Goal: Transaction & Acquisition: Purchase product/service

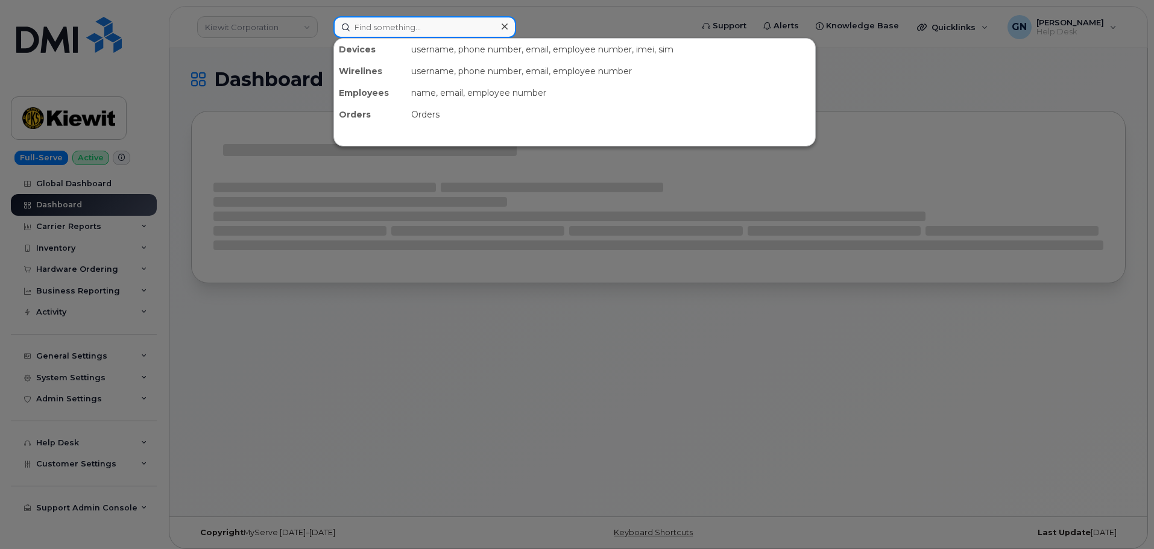
click at [374, 27] on input at bounding box center [424, 27] width 183 height 22
paste input "7782318597"
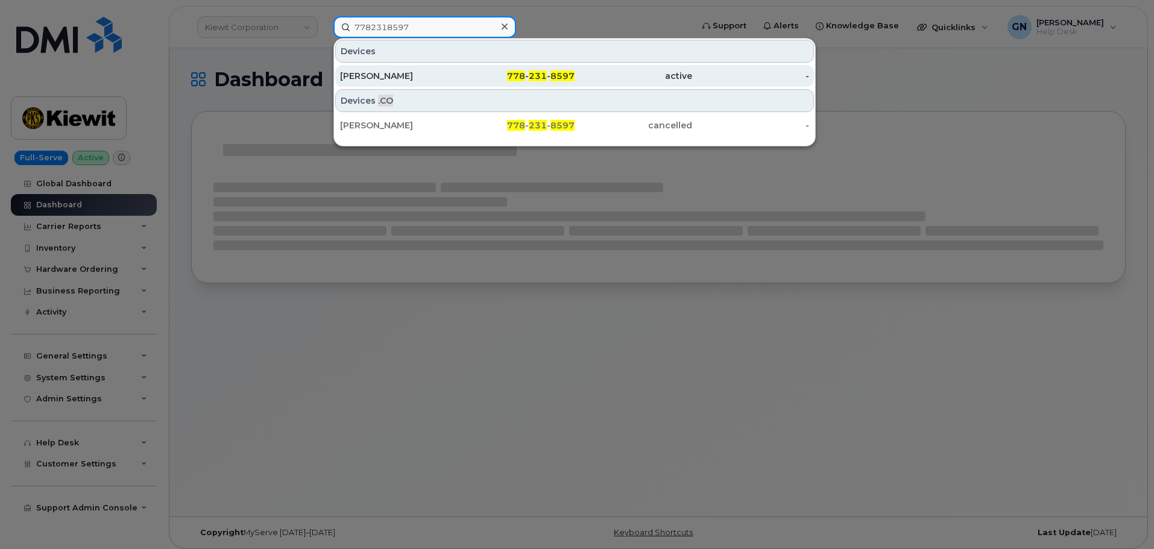
type input "7782318597"
click at [484, 71] on div "778 - 231 - 8597" at bounding box center [517, 76] width 118 height 12
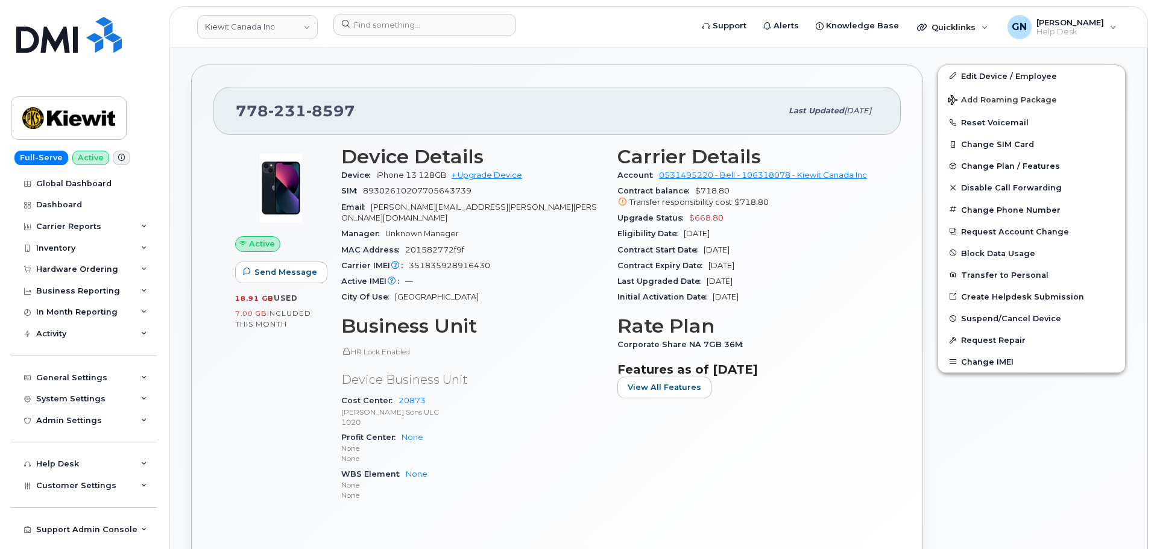
scroll to position [422, 0]
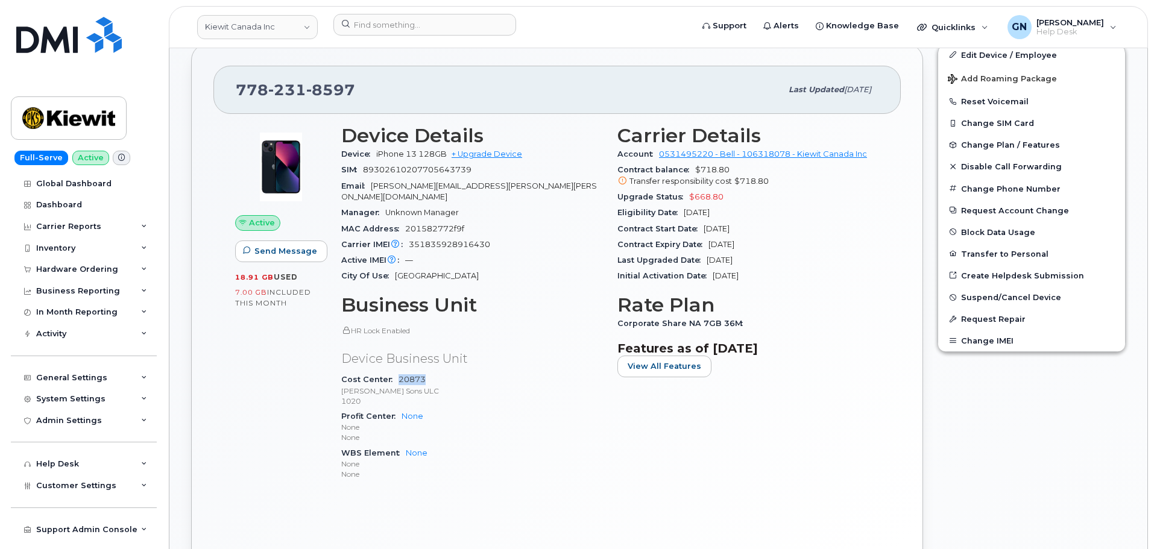
drag, startPoint x: 427, startPoint y: 366, endPoint x: 397, endPoint y: 368, distance: 30.2
click at [397, 372] on div "Cost Center 20873 Peter Kiewit Sons ULC 1020" at bounding box center [472, 390] width 262 height 37
copy link "20873"
click at [505, 155] on link "+ Upgrade Device" at bounding box center [487, 153] width 71 height 9
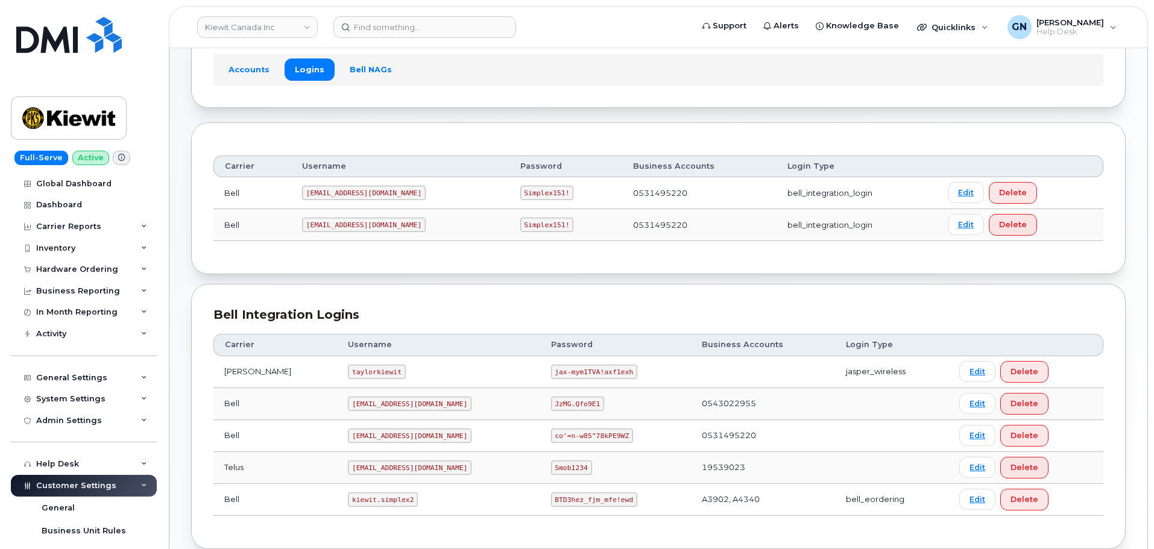
scroll to position [60, 0]
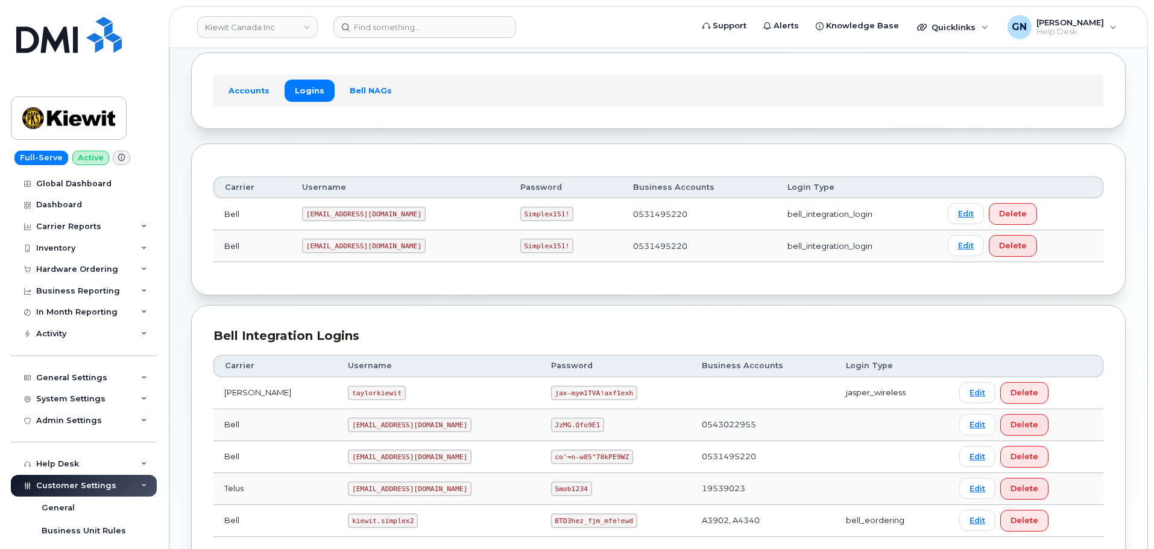
click at [346, 215] on code "1PeterK@myserve.ca" at bounding box center [364, 214] width 124 height 14
click at [350, 245] on code "PeterKie2@myserve.ca" at bounding box center [364, 246] width 124 height 14
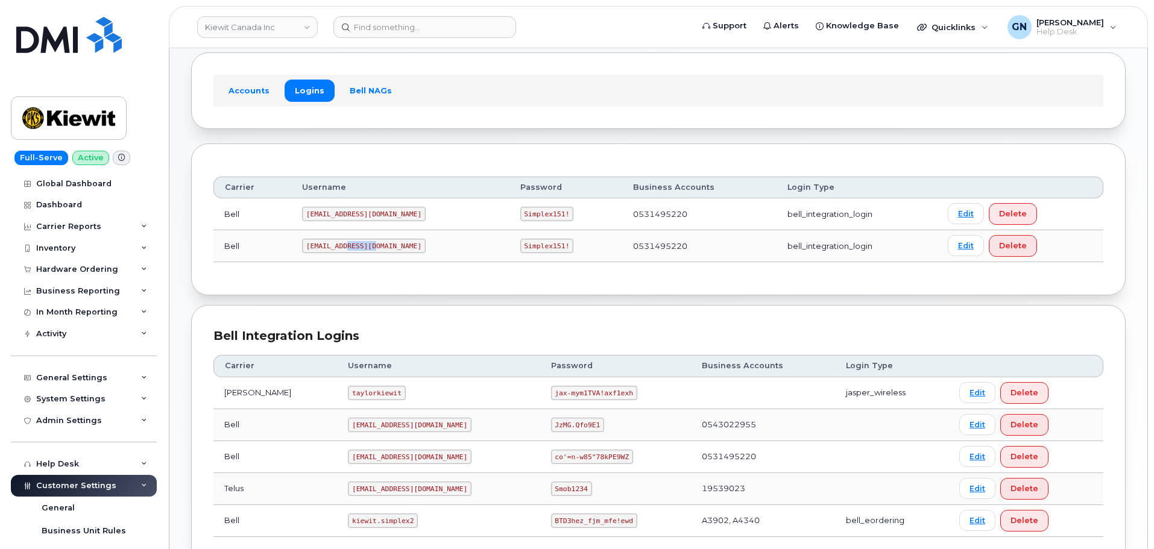
click at [356, 245] on code "PeterKie2@myserve.ca" at bounding box center [364, 246] width 124 height 14
click at [356, 244] on code "PeterKie2@myserve.ca" at bounding box center [364, 246] width 124 height 14
copy code "PeterKie2@myserve.ca"
click at [520, 247] on code "Simplex151!" at bounding box center [547, 246] width 54 height 14
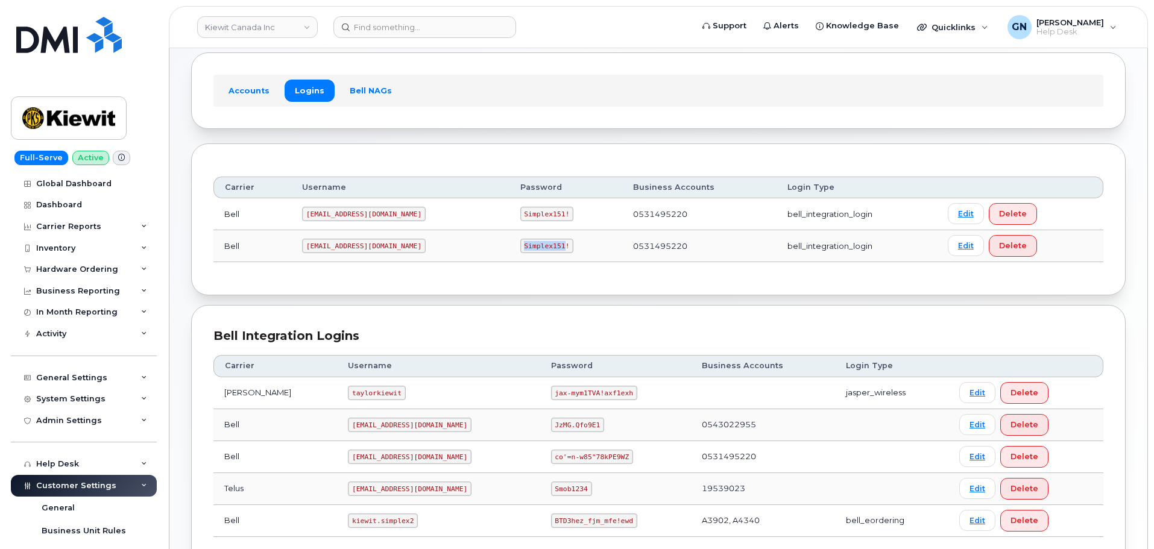
click at [520, 247] on code "Simplex151!" at bounding box center [547, 246] width 54 height 14
copy code "Simplex151!"
click at [357, 247] on code "PeterKie2@myserve.ca" at bounding box center [364, 246] width 124 height 14
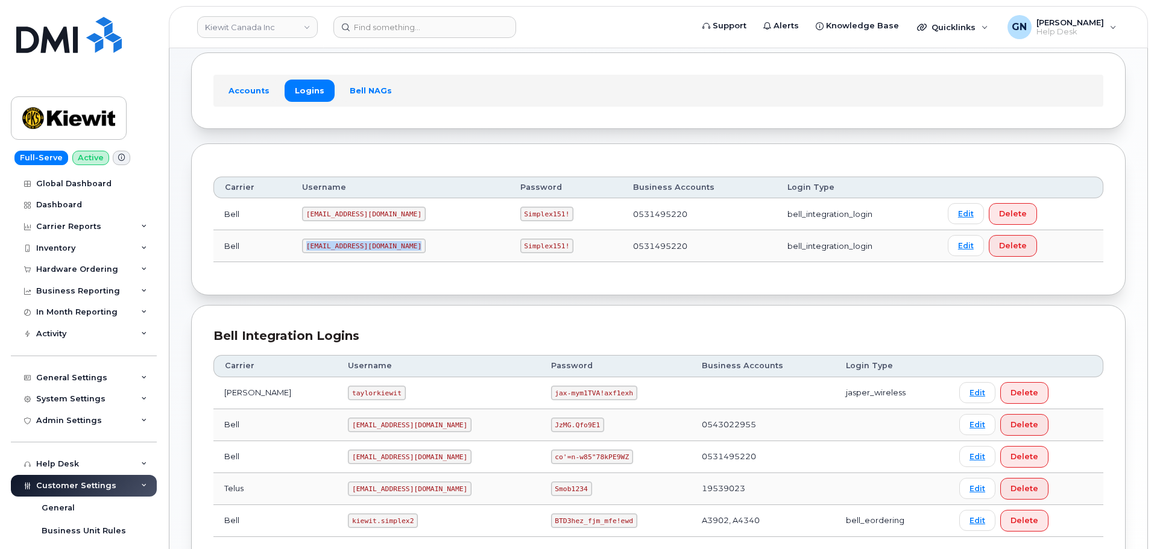
click at [357, 247] on code "PeterKie2@myserve.ca" at bounding box center [364, 246] width 124 height 14
copy code "PeterKie2@myserve.ca"
click at [520, 245] on code "Simplex151!" at bounding box center [547, 246] width 54 height 14
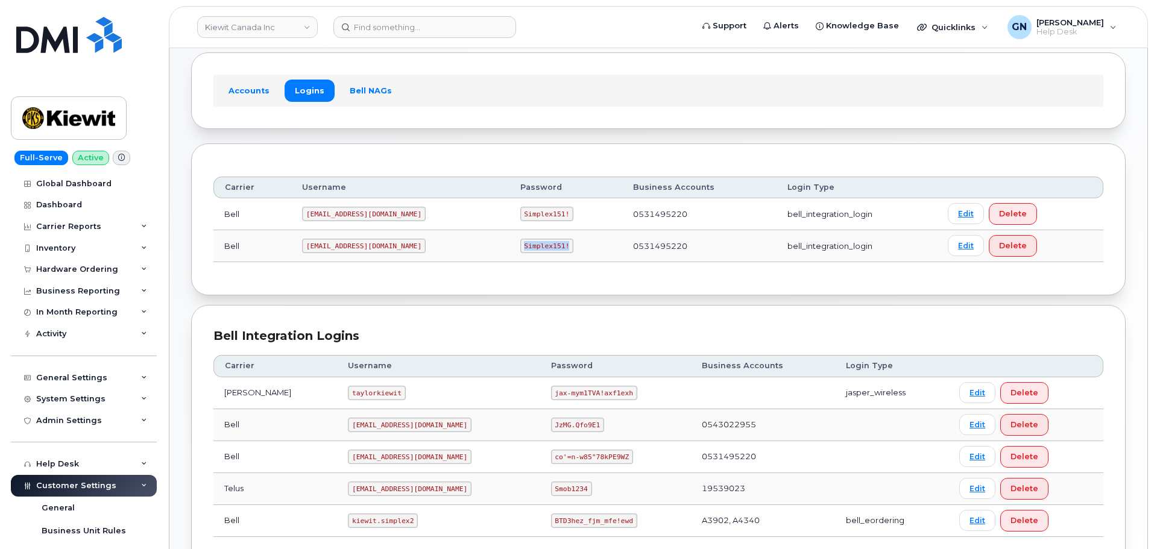
copy code "Simplex151!"
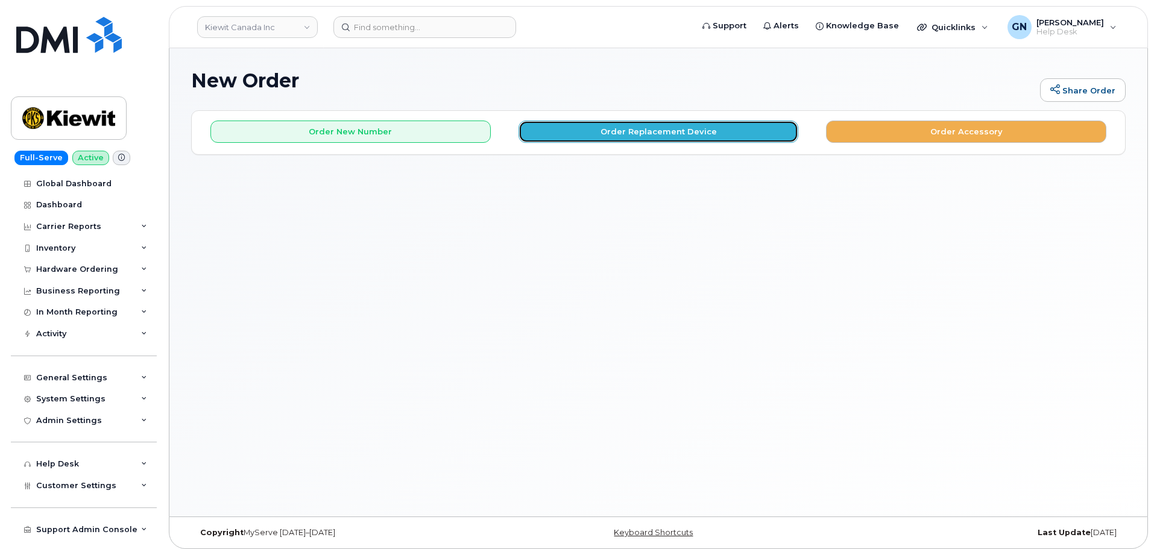
click at [599, 133] on button "Order Replacement Device" at bounding box center [658, 132] width 280 height 22
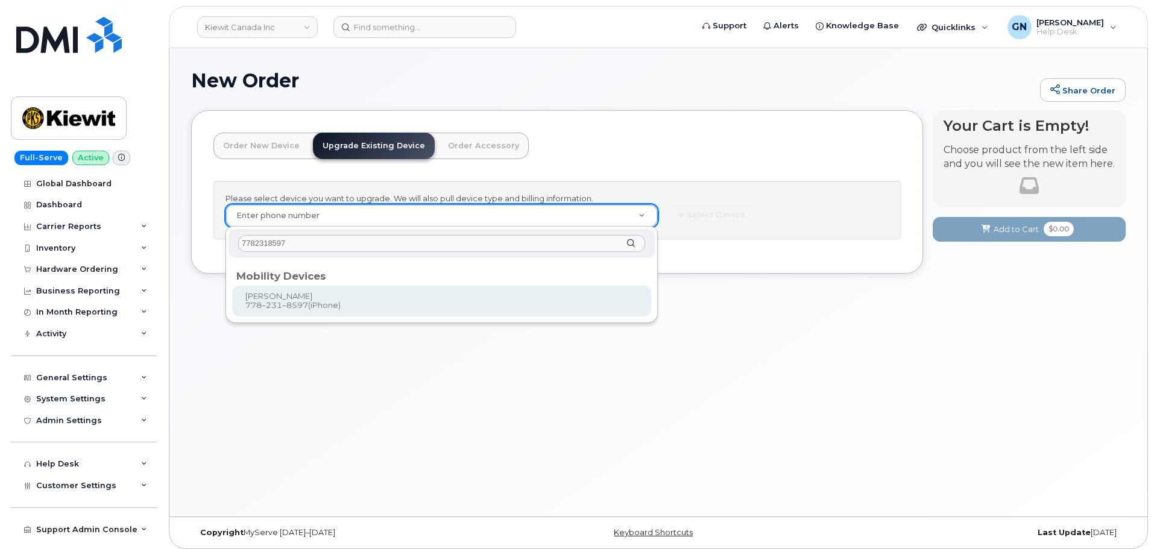
type input "7782318597"
type input "247642"
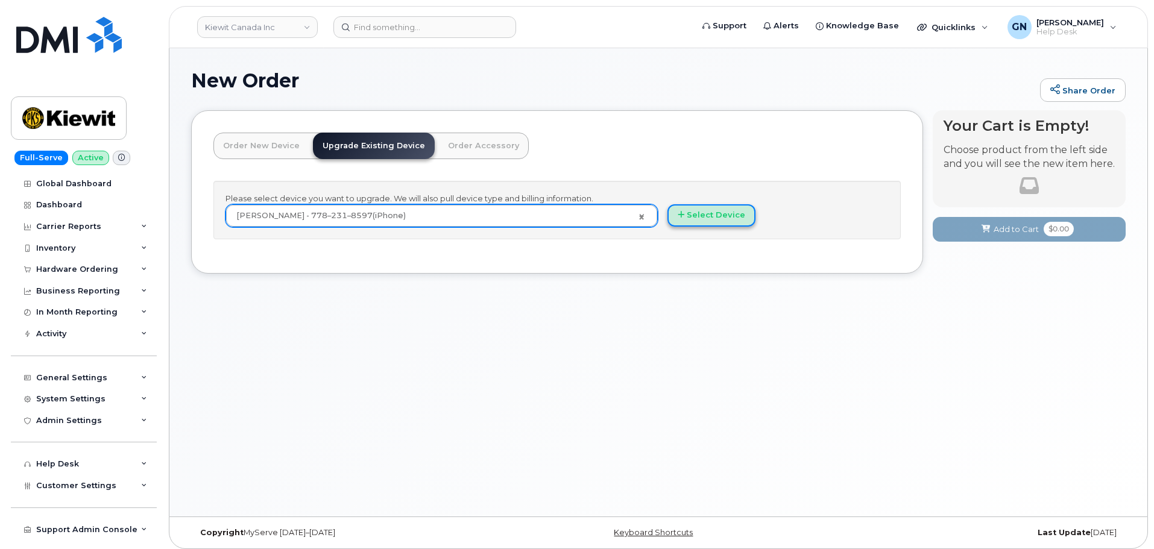
click at [712, 225] on button "Select Device" at bounding box center [711, 215] width 88 height 22
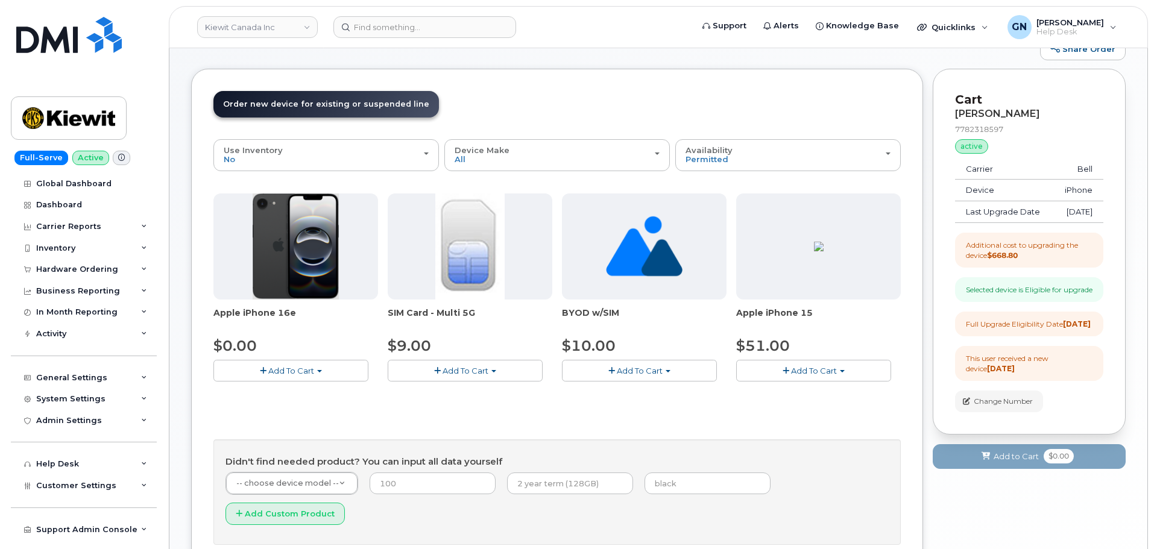
scroll to position [60, 0]
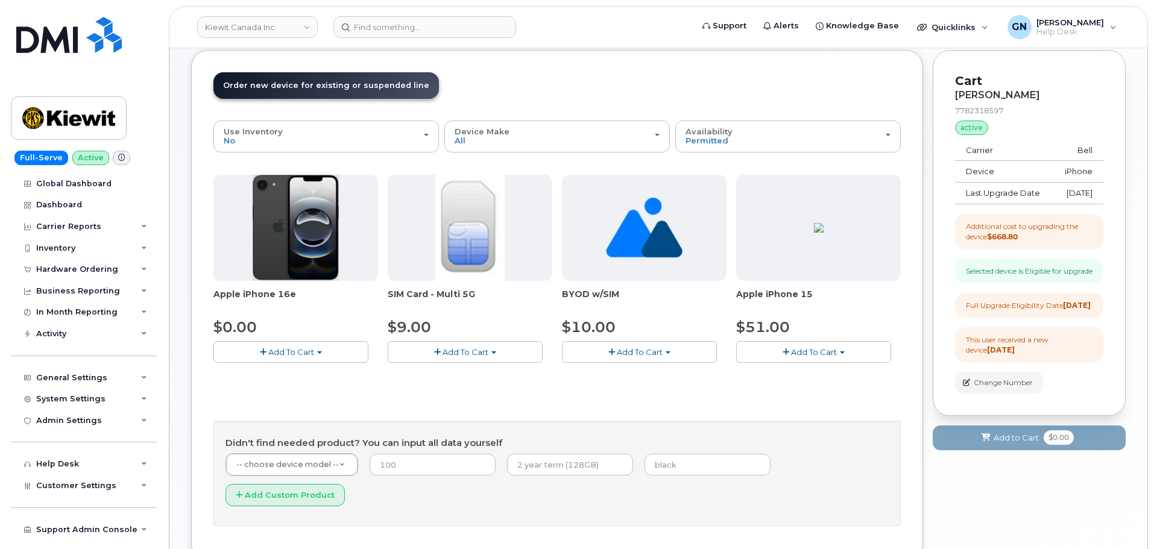
click at [297, 350] on span "Add To Cart" at bounding box center [291, 352] width 46 height 10
click at [304, 374] on link "$0.00 - 3 year upgrade (128GB)" at bounding box center [290, 374] width 149 height 15
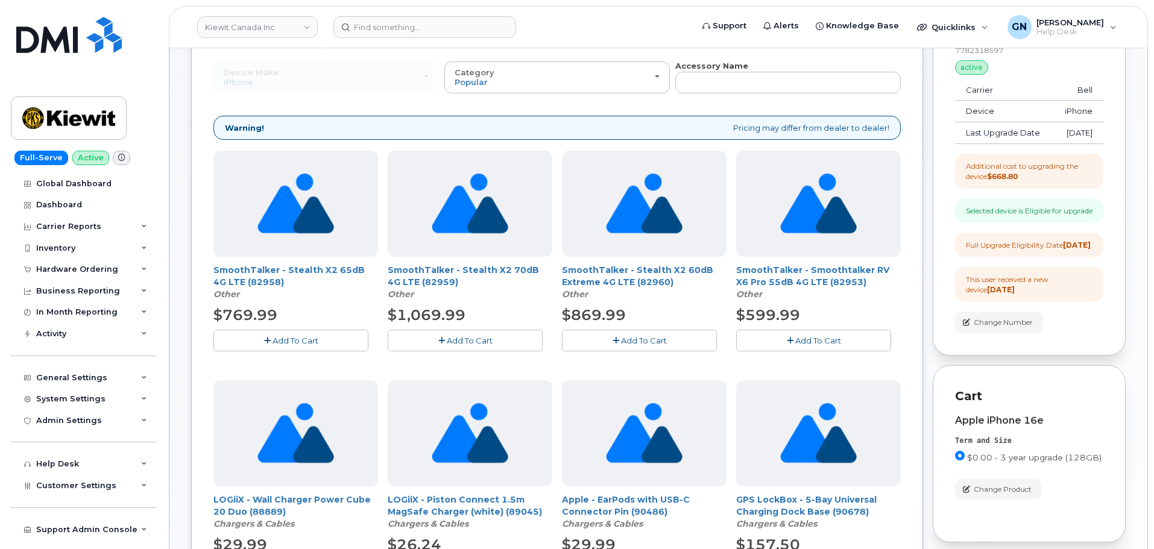
scroll to position [0, 0]
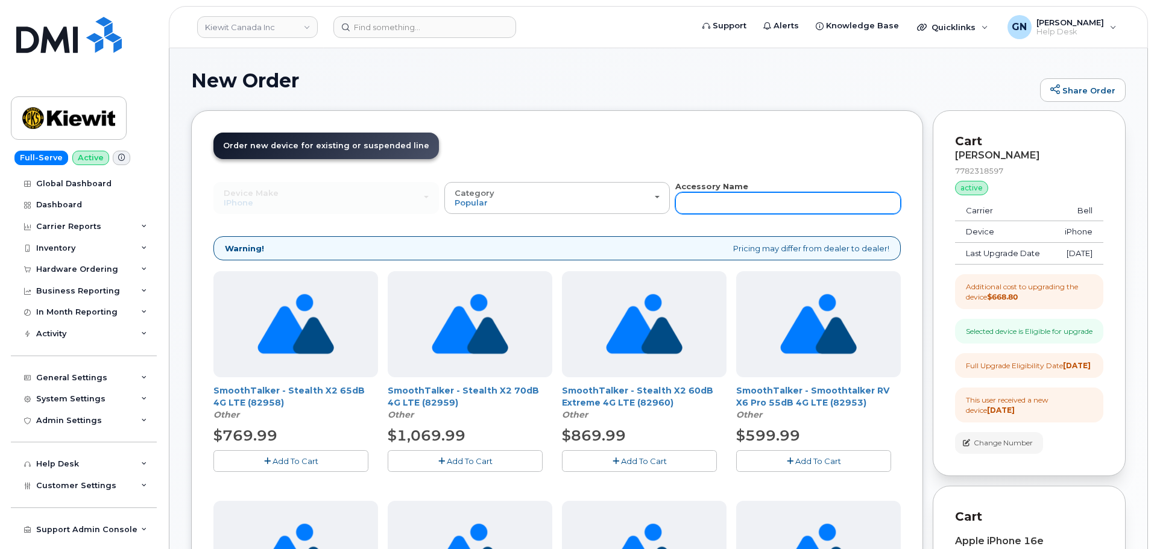
click at [717, 203] on input "text" at bounding box center [787, 203] width 225 height 22
type input "case"
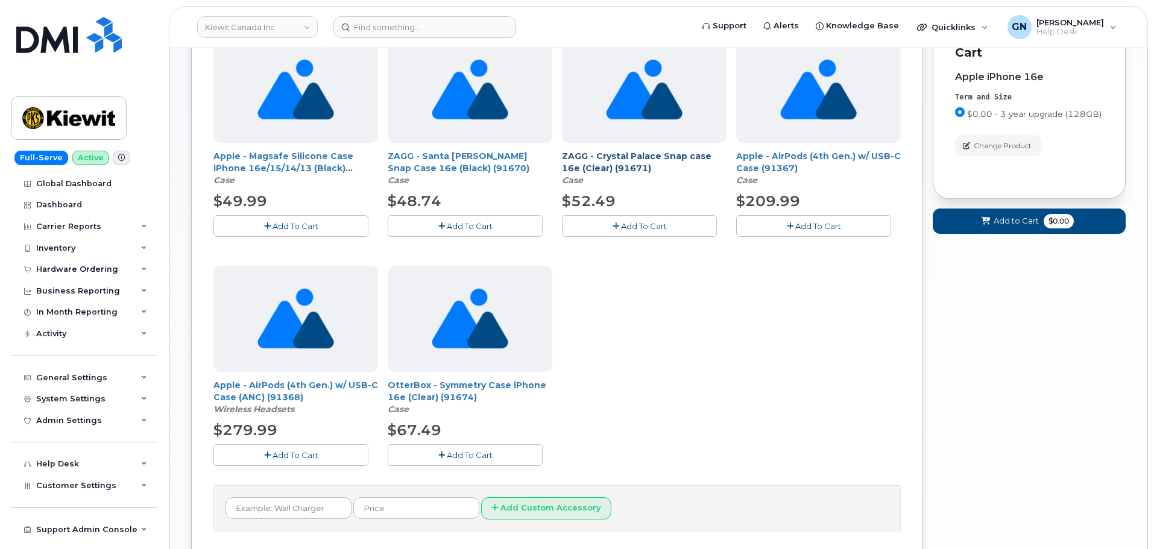
scroll to position [482, 0]
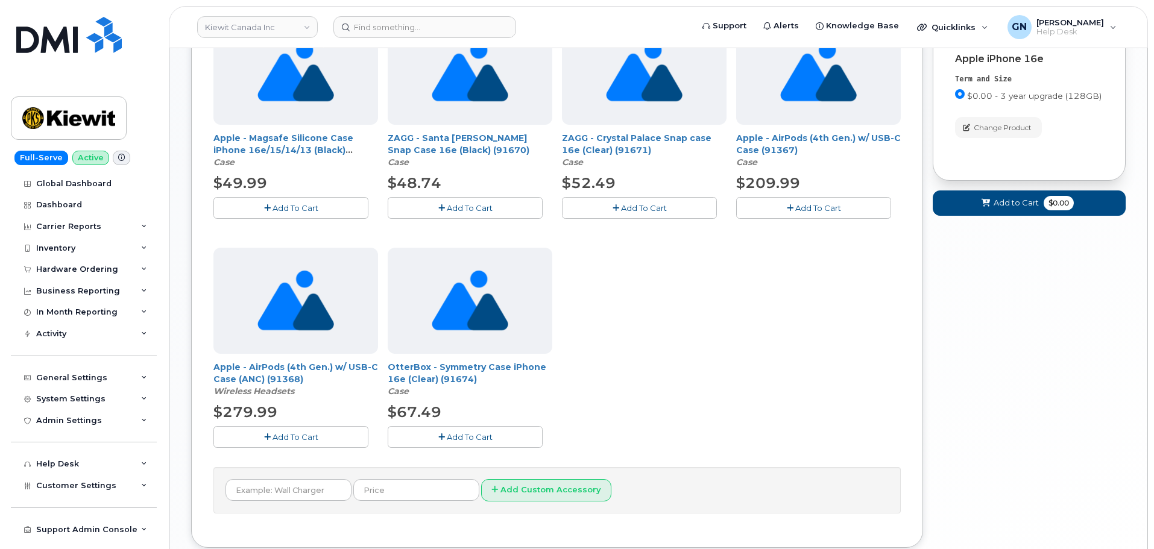
click at [449, 436] on span "Add To Cart" at bounding box center [470, 437] width 46 height 10
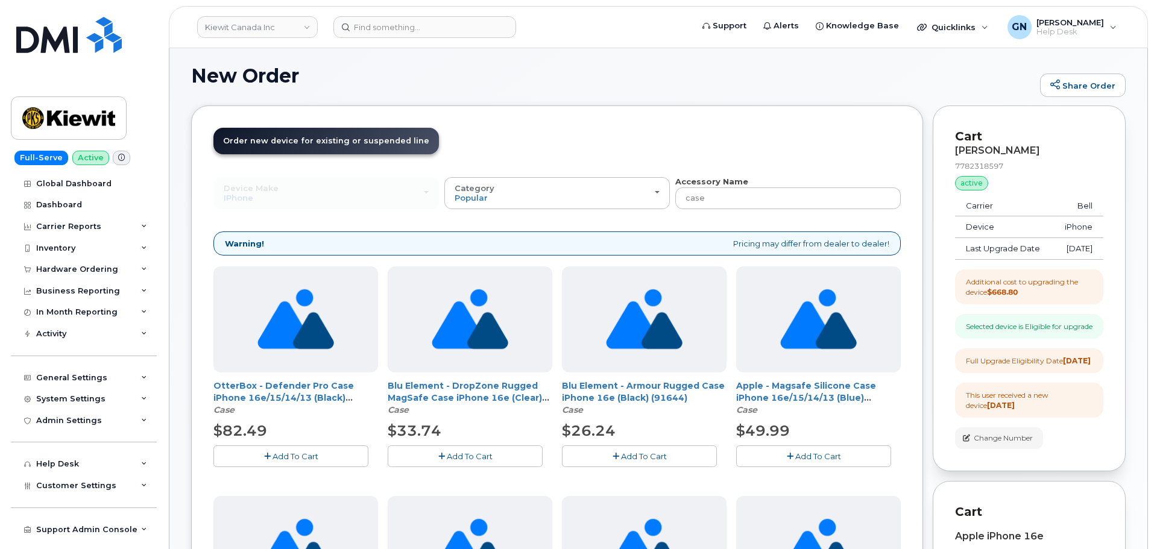
scroll to position [0, 0]
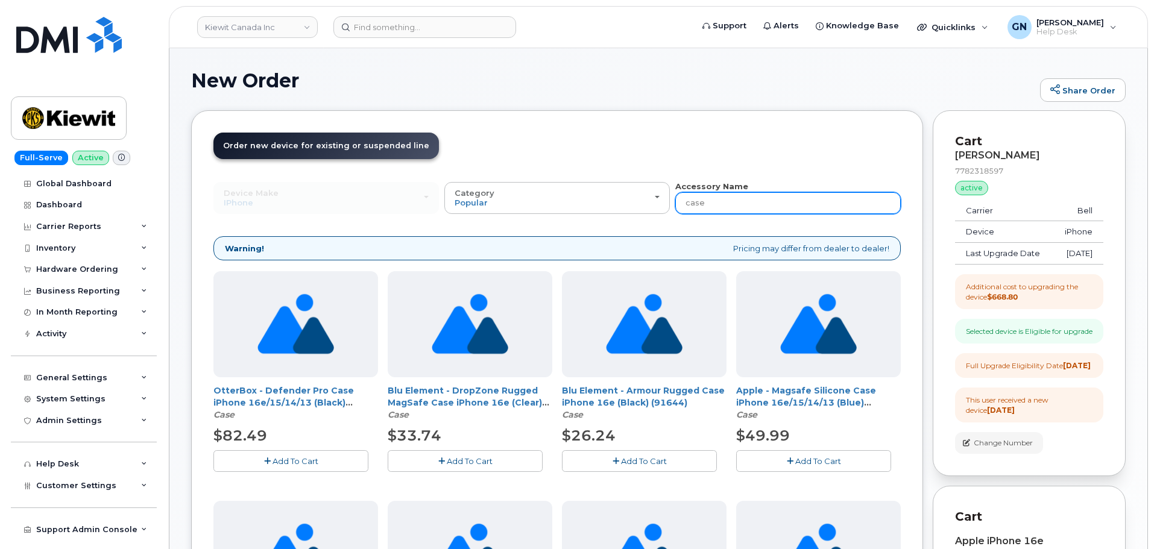
click at [714, 206] on input "case" at bounding box center [787, 203] width 225 height 22
type input "charge"
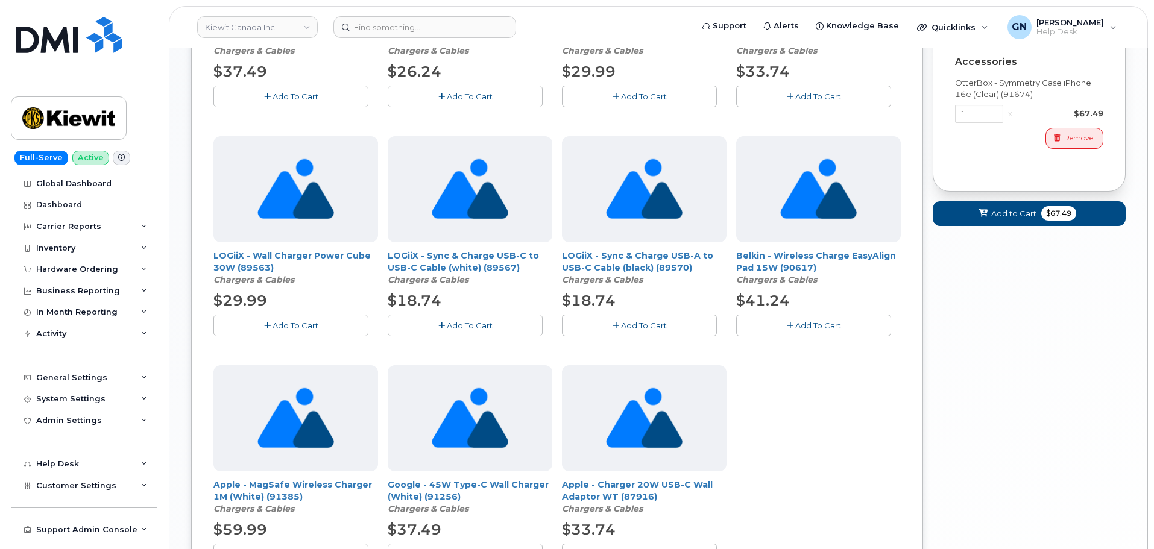
scroll to position [723, 0]
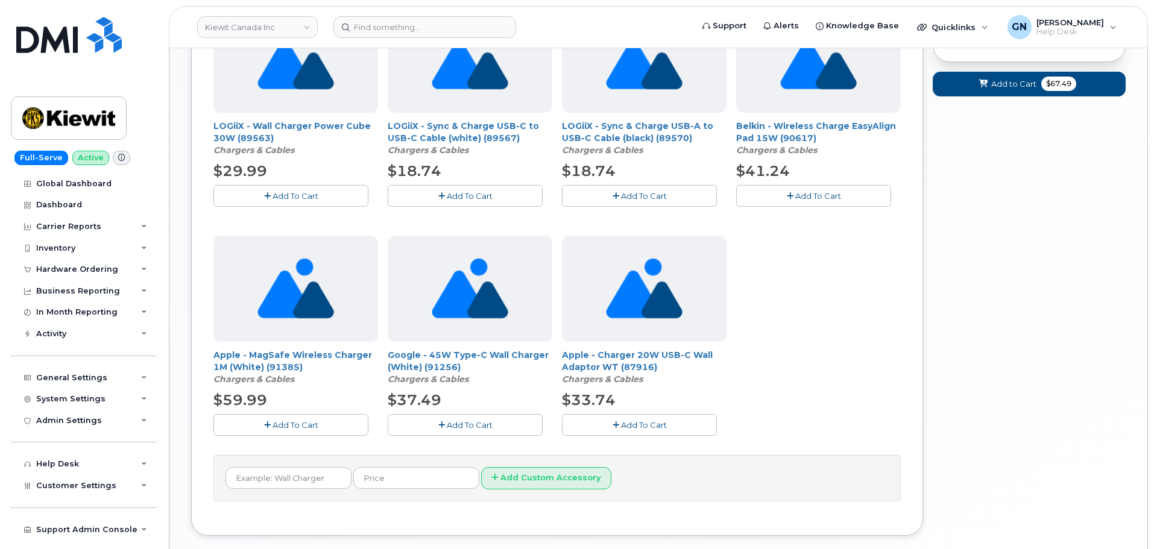
click at [693, 429] on button "Add To Cart" at bounding box center [639, 424] width 155 height 21
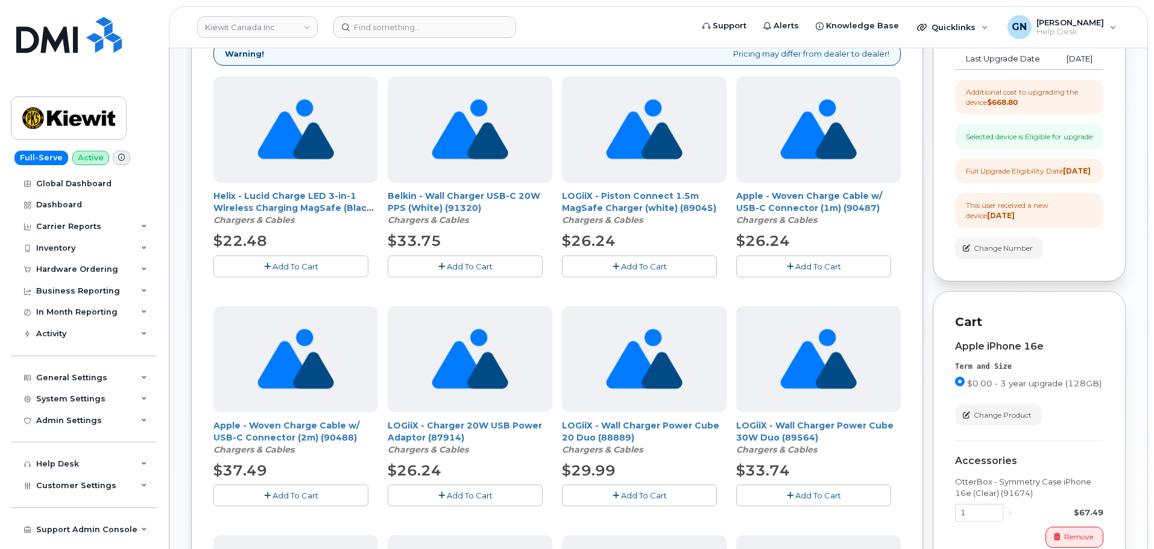
scroll to position [0, 0]
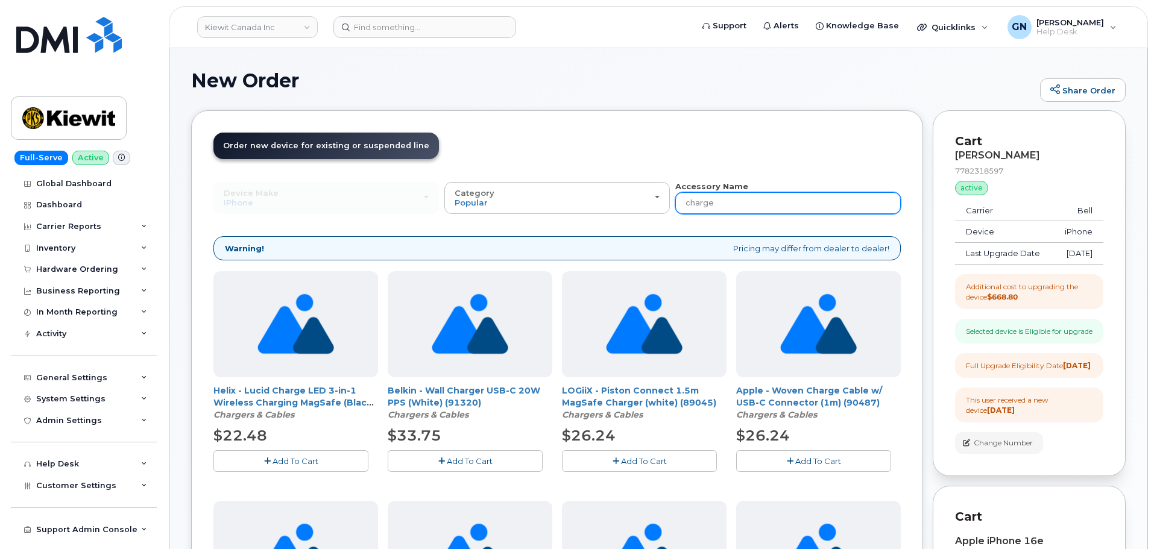
click at [714, 203] on input "charge" at bounding box center [787, 203] width 225 height 22
type input "case"
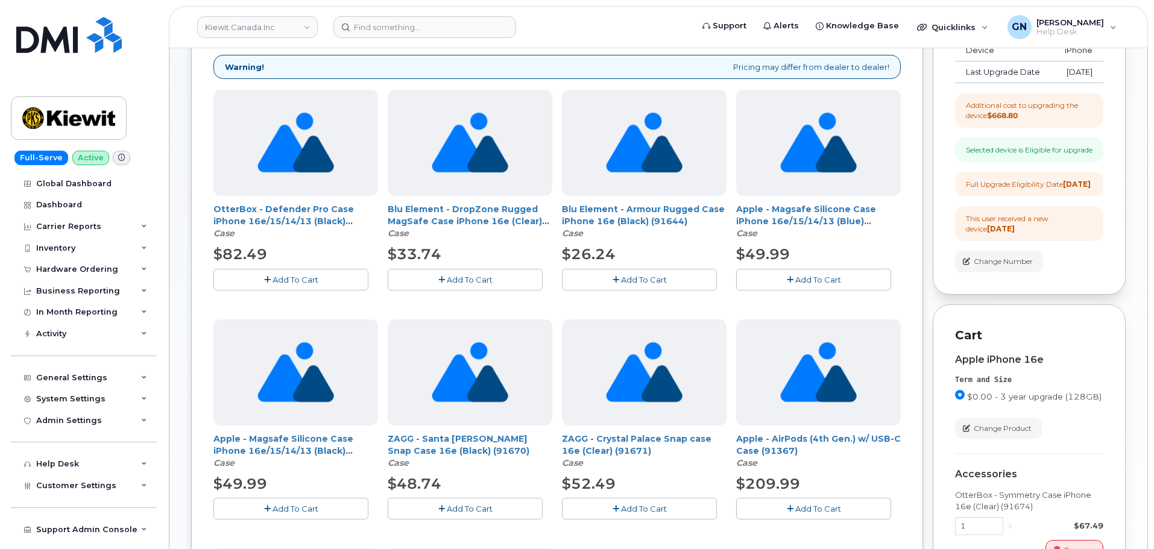
scroll to position [181, 0]
click at [653, 277] on span "Add To Cart" at bounding box center [644, 280] width 46 height 10
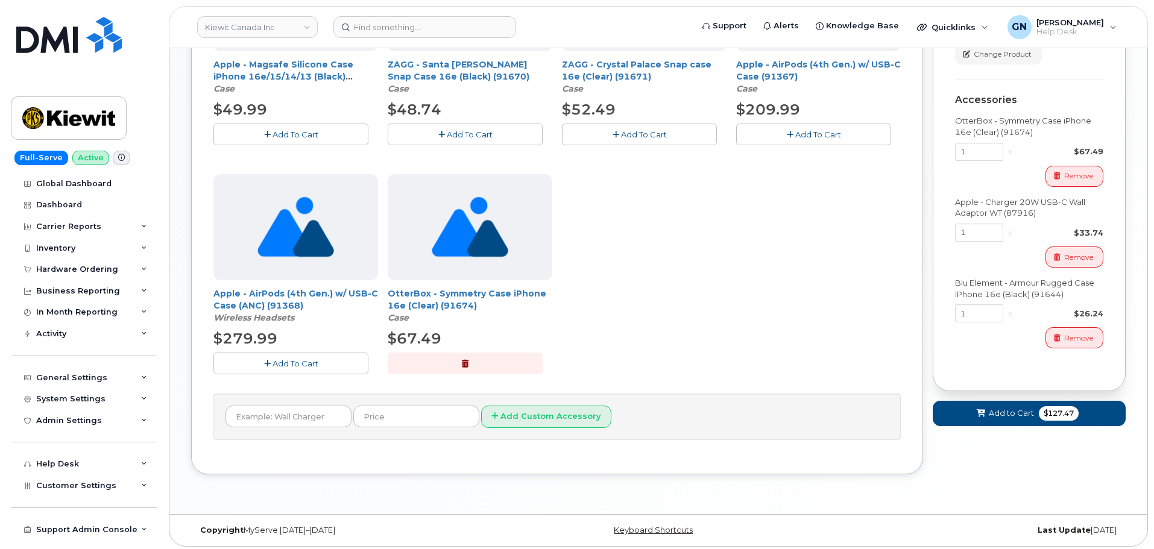
scroll to position [559, 0]
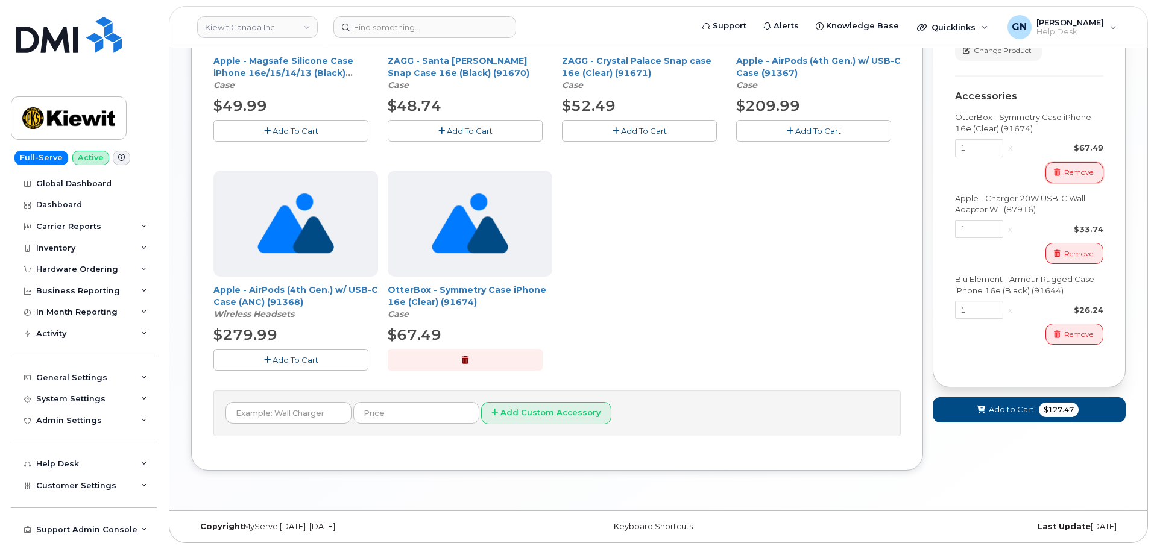
click at [1060, 178] on span "button" at bounding box center [1056, 172] width 11 height 11
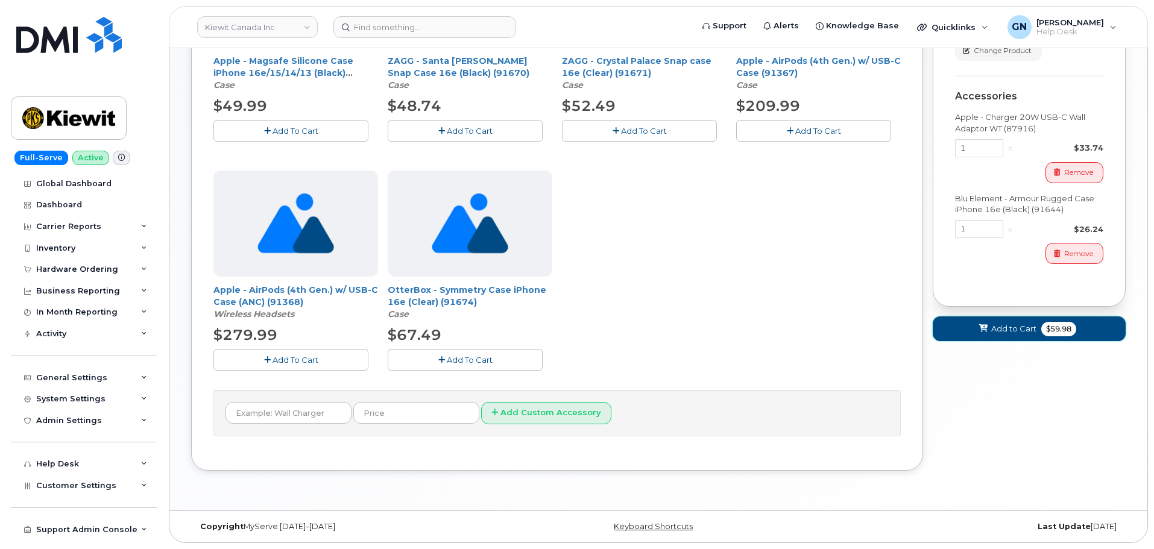
click at [1013, 335] on span "Add to Cart" at bounding box center [1013, 328] width 45 height 11
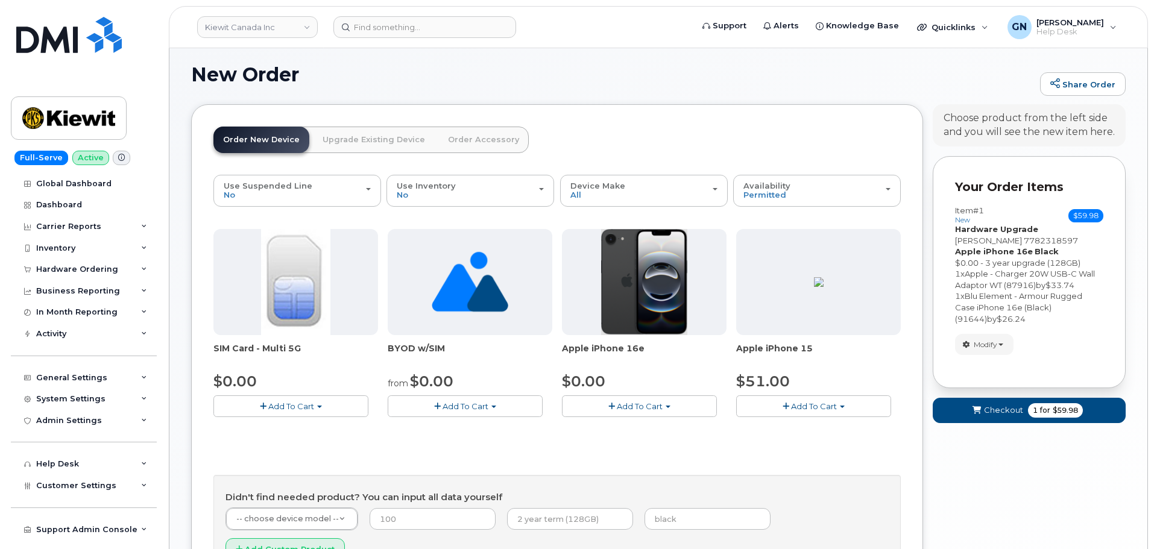
scroll to position [120, 0]
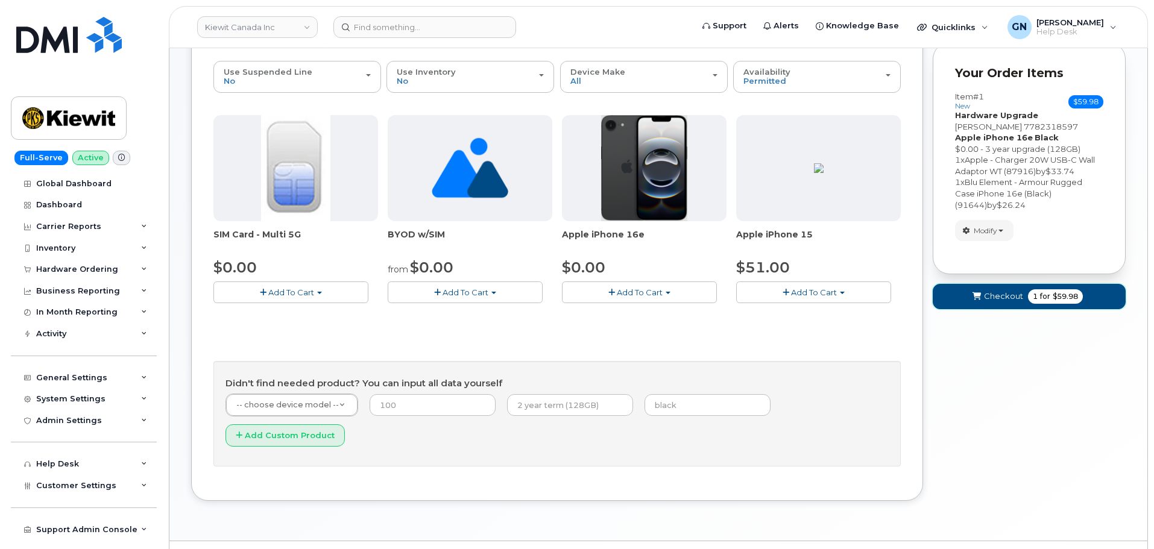
click at [997, 295] on span "Checkout" at bounding box center [1003, 296] width 39 height 11
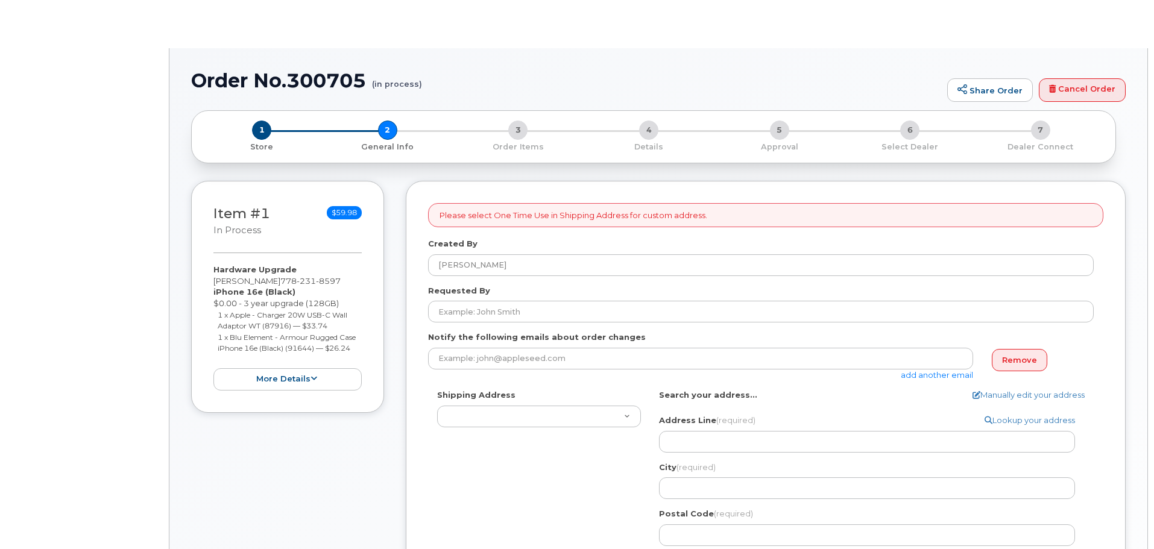
select select
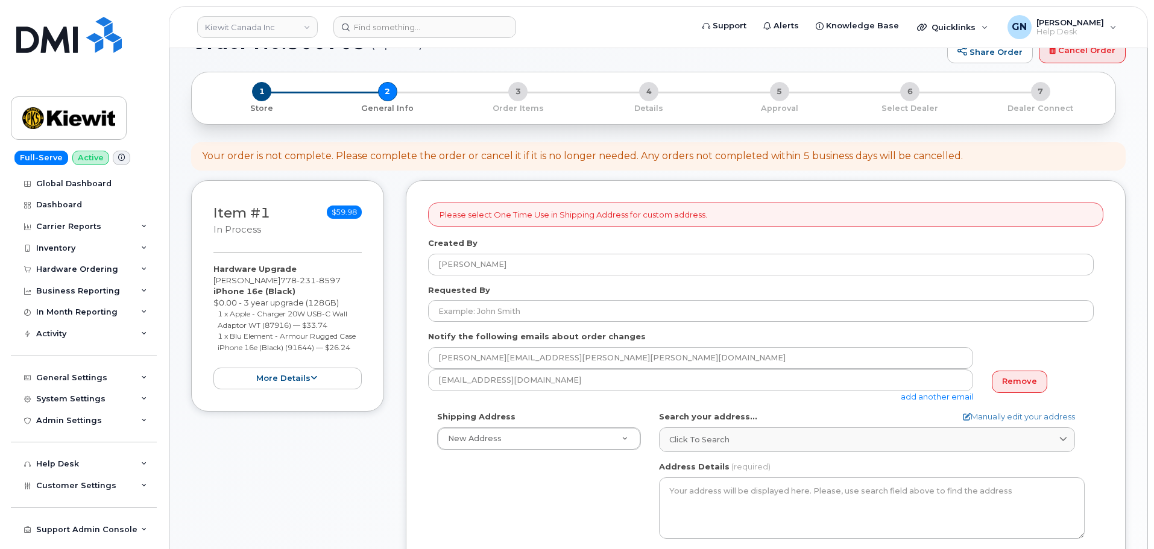
scroll to position [241, 0]
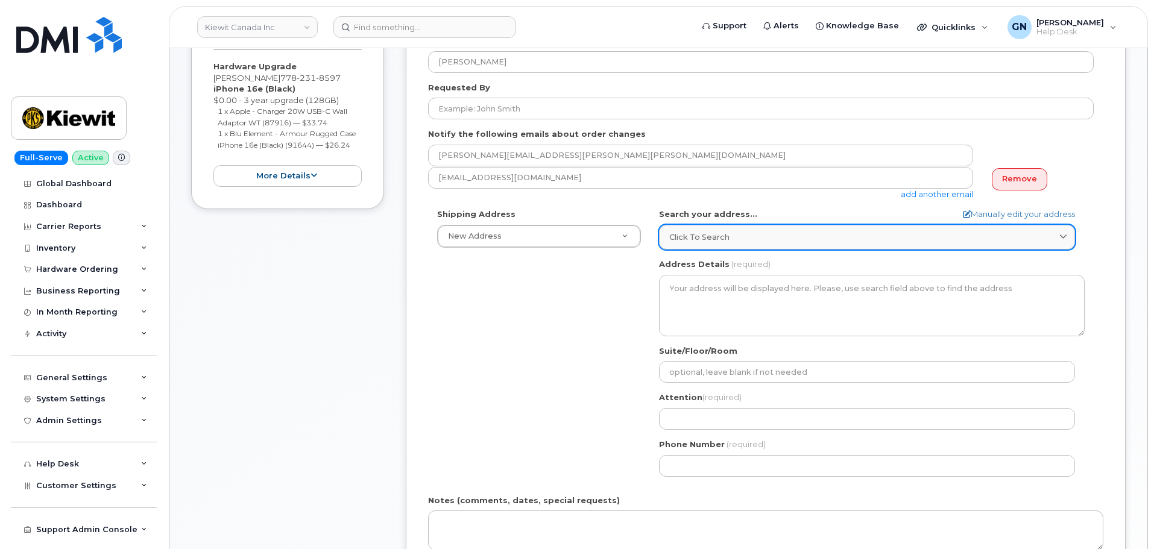
click at [703, 244] on link "Click to search" at bounding box center [867, 237] width 416 height 25
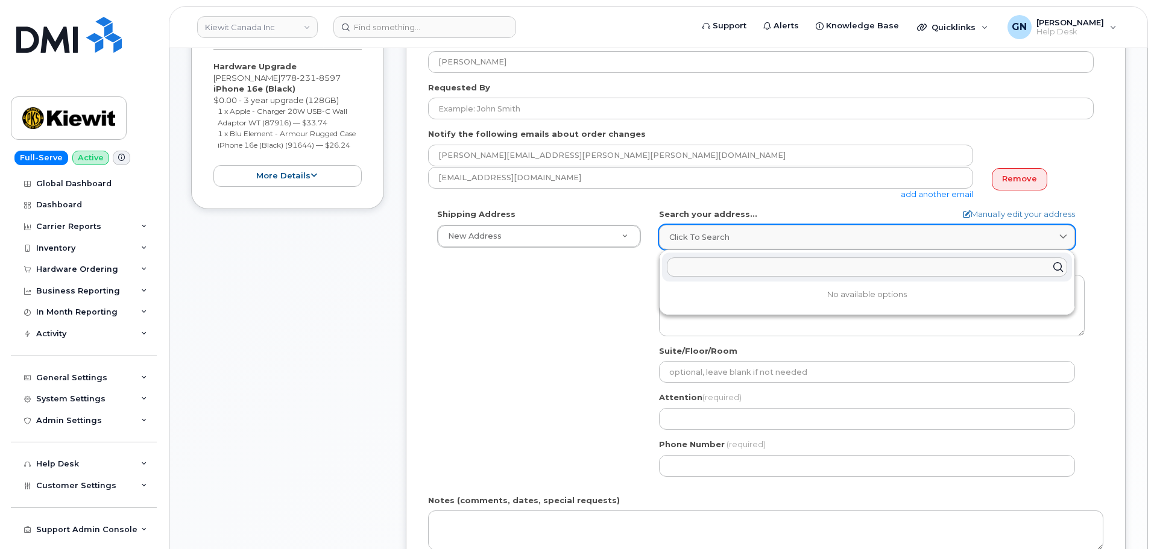
paste input "[STREET_ADDRESS][PERSON_NAME]"
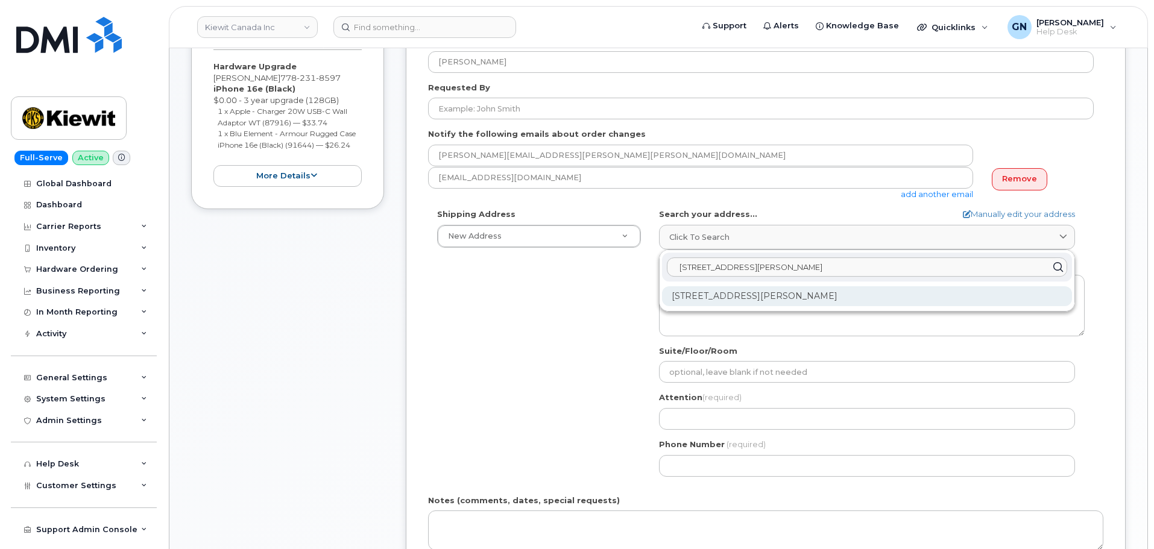
type input "[STREET_ADDRESS][PERSON_NAME]"
click at [742, 300] on div "[STREET_ADDRESS][PERSON_NAME]" at bounding box center [867, 296] width 410 height 20
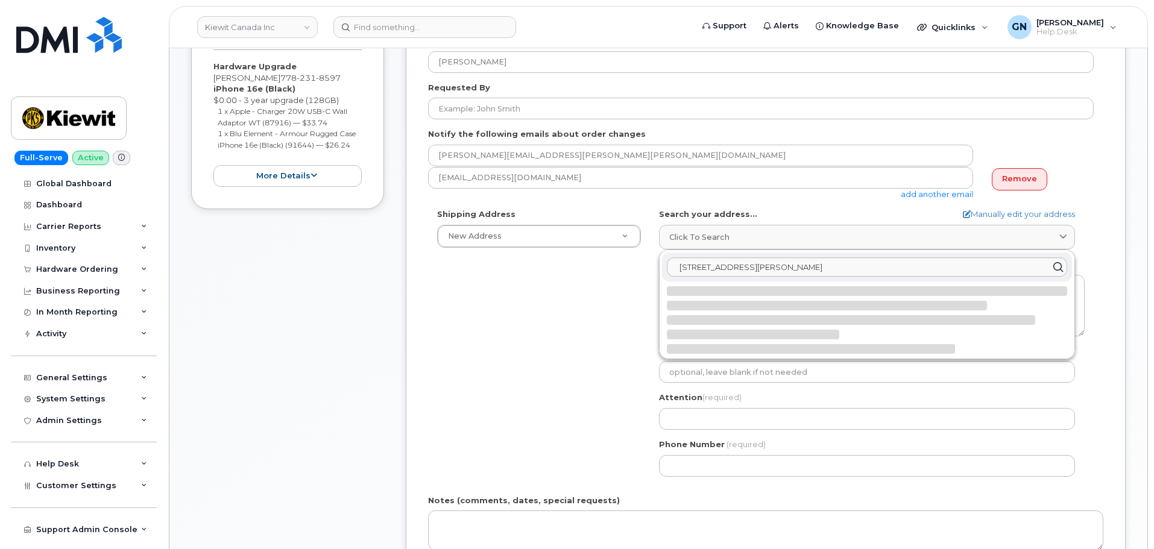
select select
type textarea "[STREET_ADDRESS]"
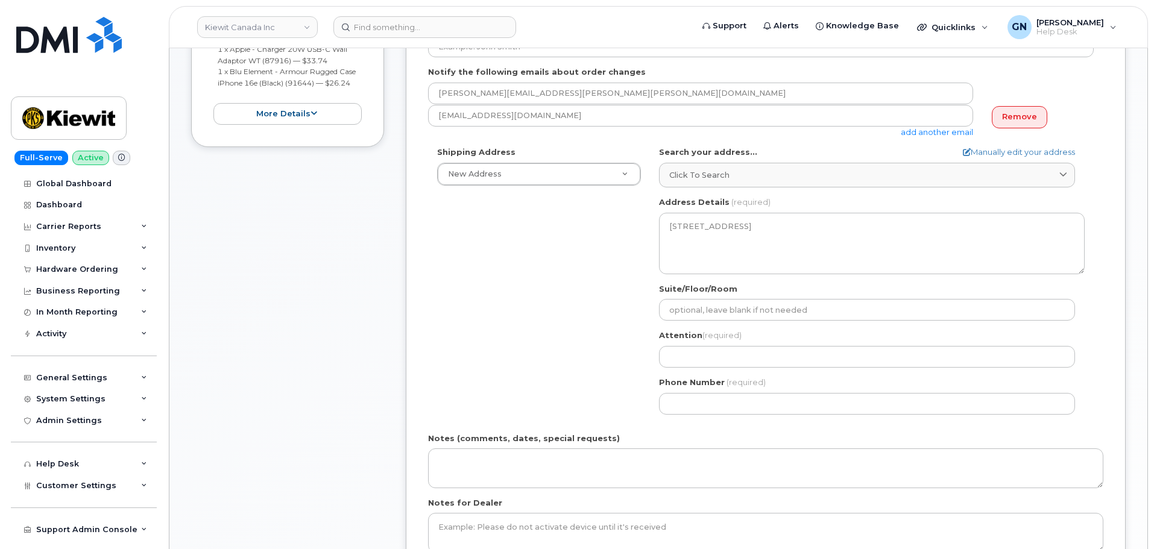
scroll to position [362, 0]
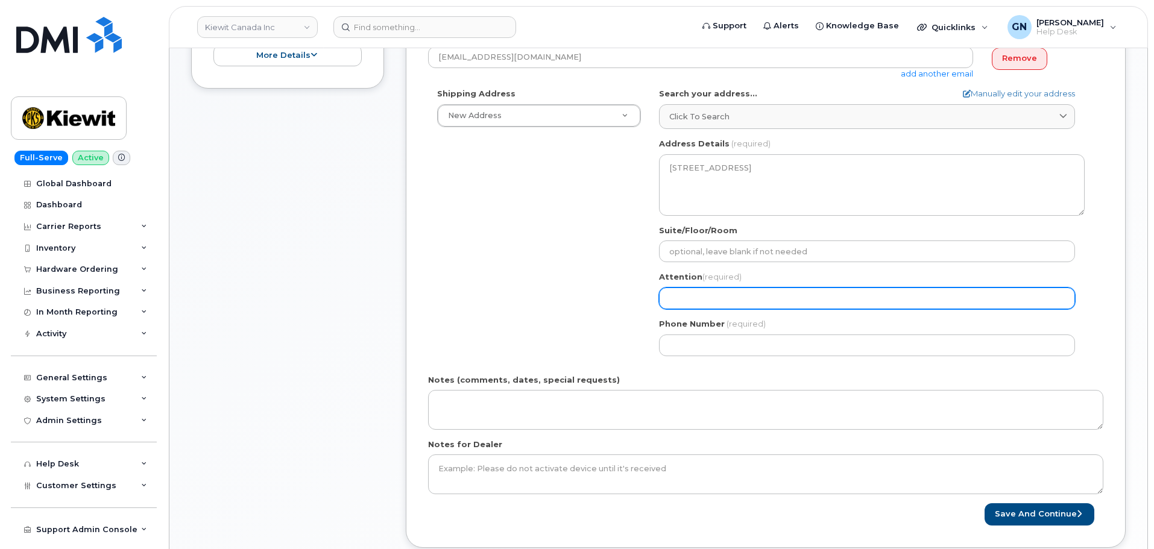
click at [769, 298] on input "Attention (required)" at bounding box center [867, 299] width 416 height 22
paste input "[PERSON_NAME]"
select select
type input "[PERSON_NAME]"
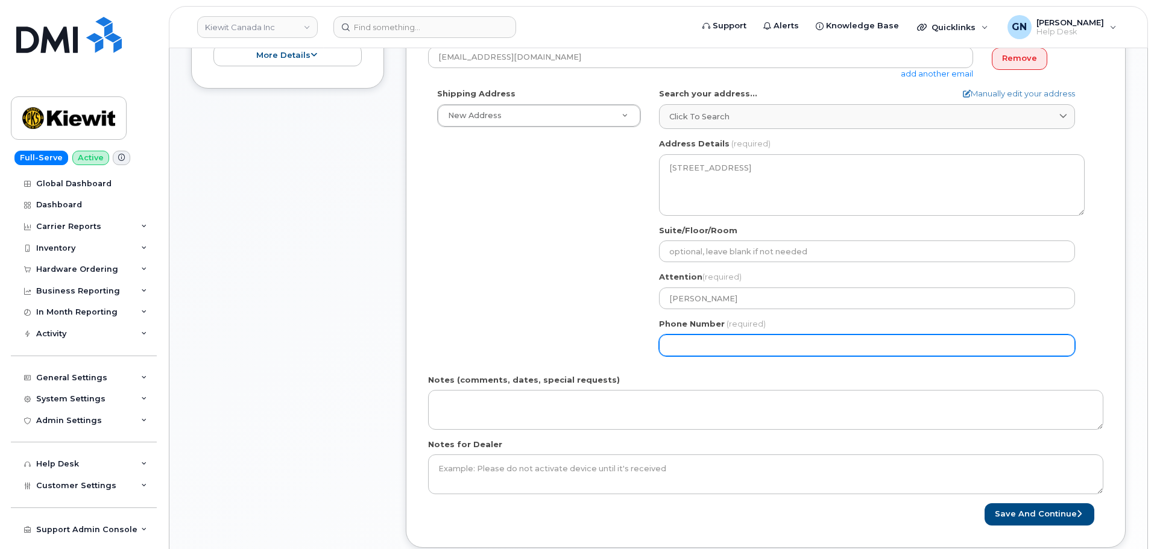
click at [818, 345] on input "Phone Number" at bounding box center [867, 346] width 416 height 22
paste input "2509381814"
type input "2509381814"
select select
type input "2509381814"
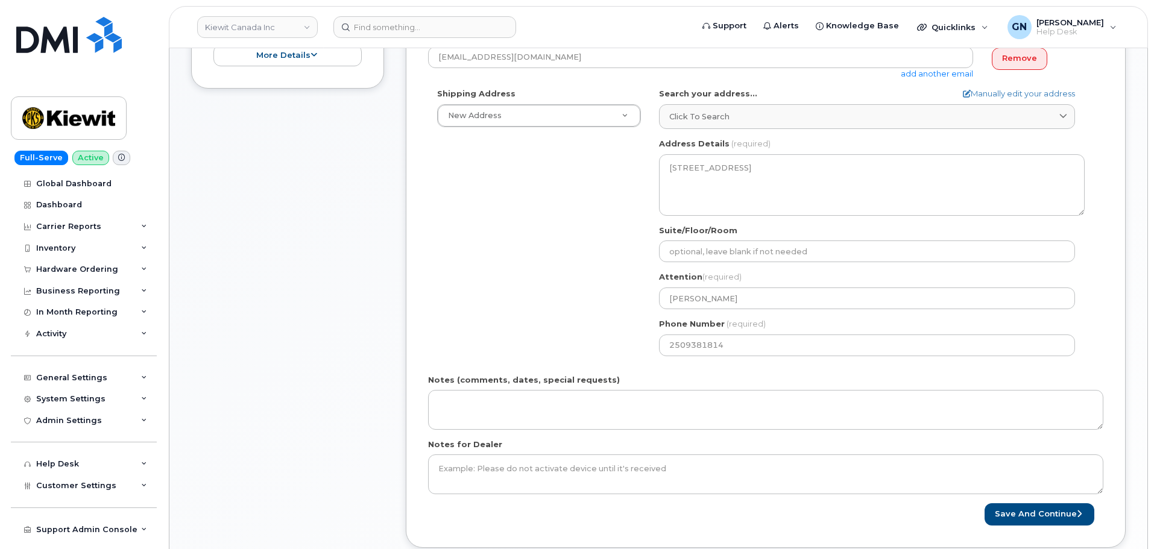
click at [524, 276] on div "Shipping Address New Address New Address Beaver Marine Limited Cahill-Ganotec, …" at bounding box center [761, 226] width 666 height 277
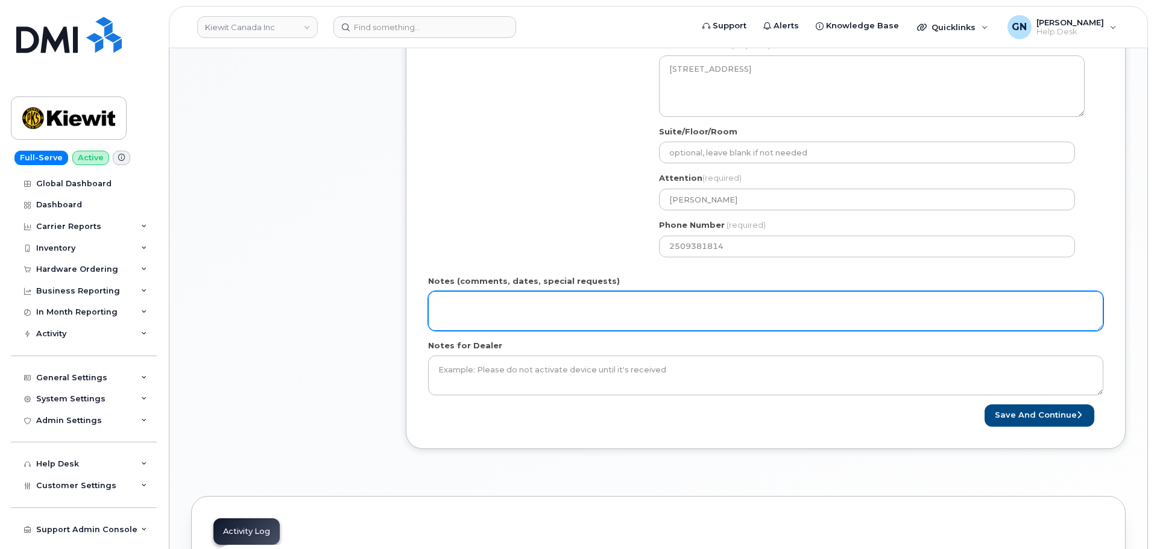
scroll to position [482, 0]
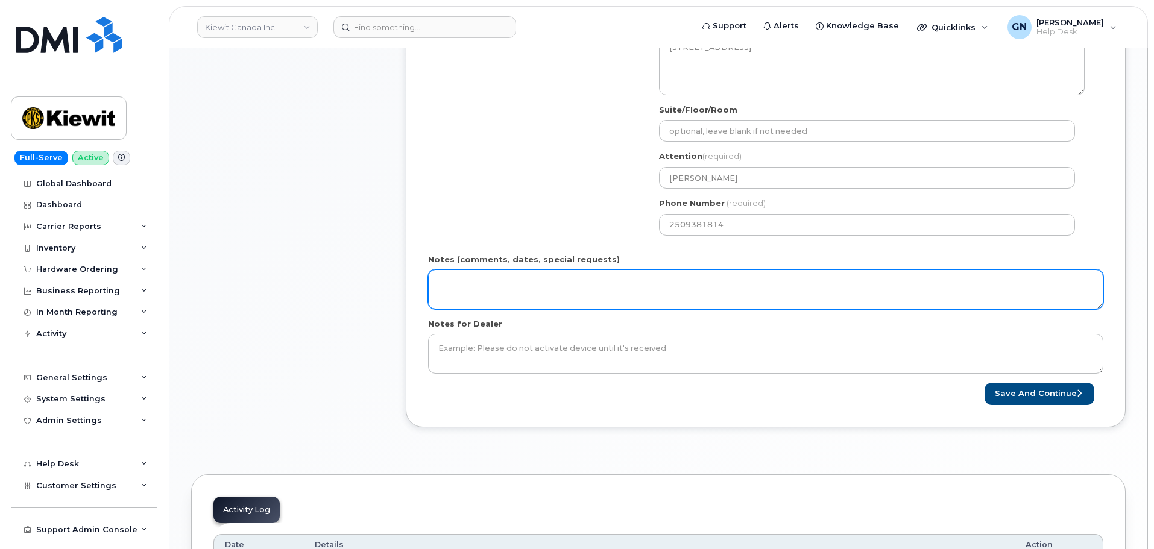
click at [554, 282] on textarea "Notes (comments, dates, special requests)" at bounding box center [765, 289] width 675 height 40
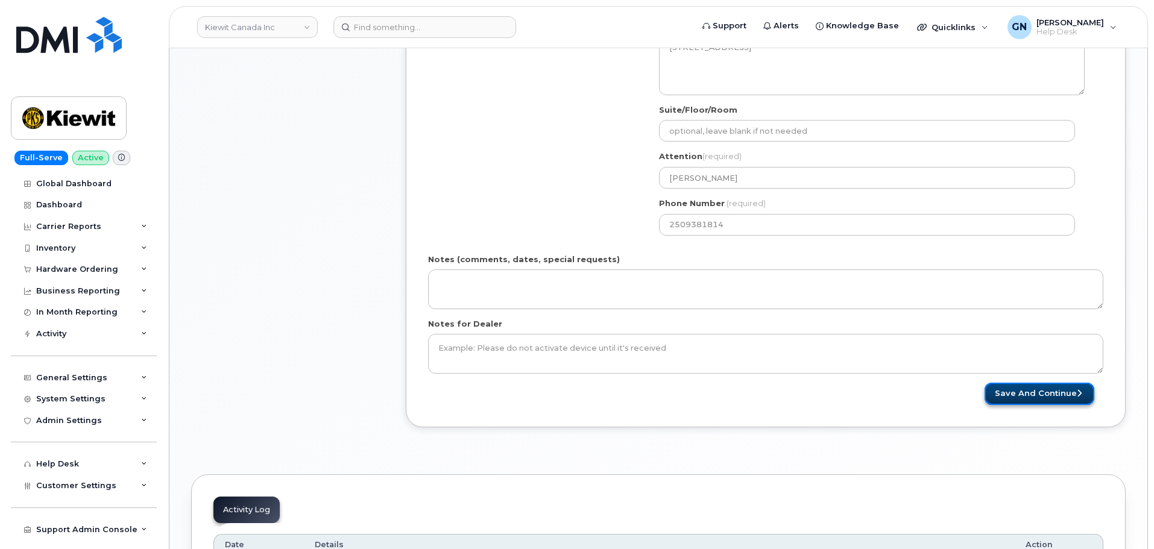
click at [1002, 397] on button "Save and Continue" at bounding box center [1039, 394] width 110 height 22
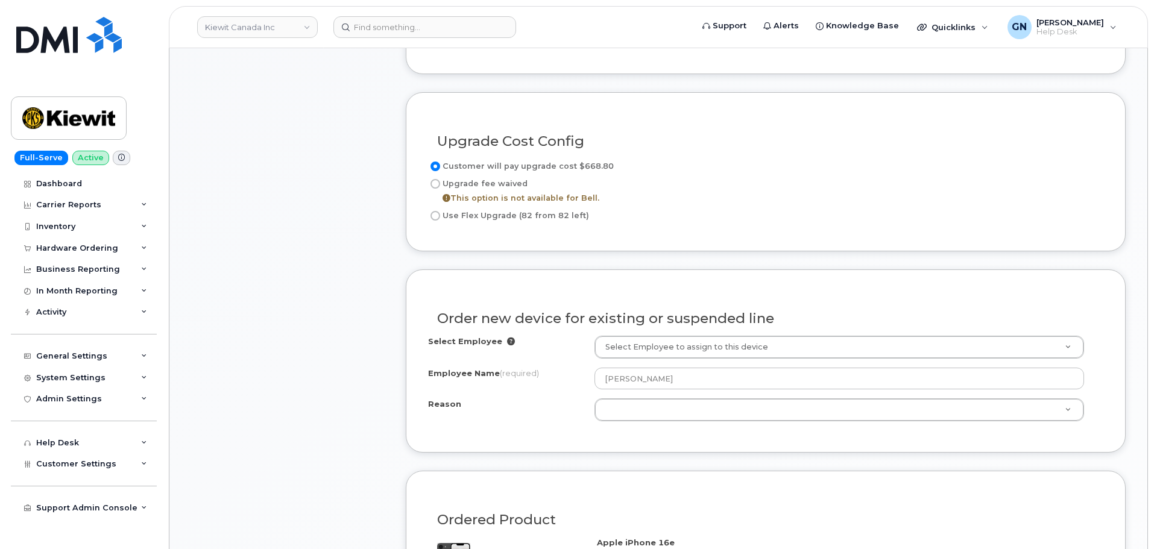
scroll to position [543, 0]
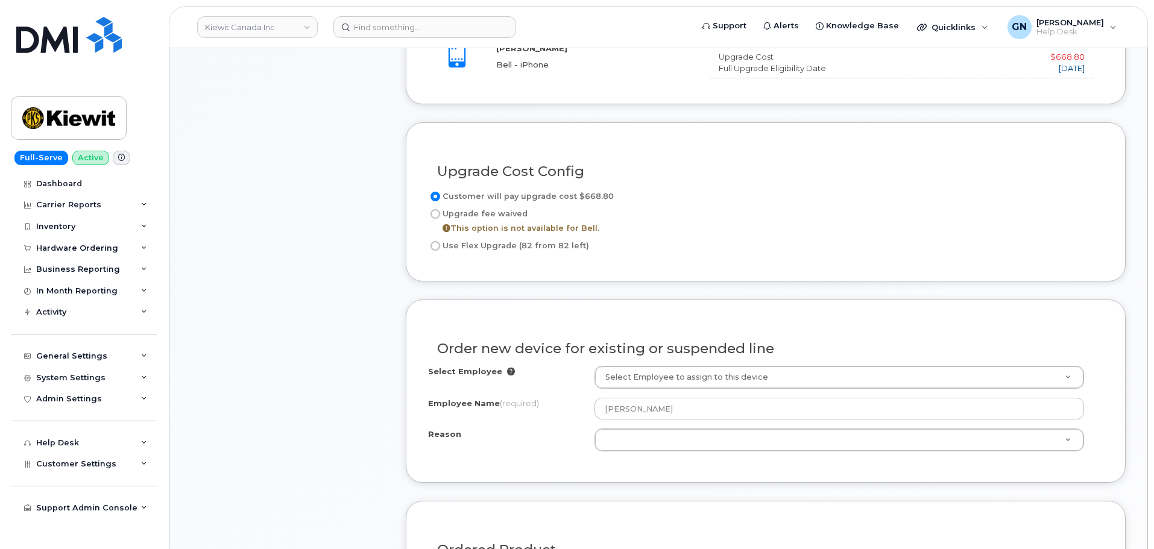
click at [552, 247] on label "Use Flex Upgrade (82 from 82 left)" at bounding box center [508, 246] width 161 height 14
click at [440, 247] on input "Use Flex Upgrade (82 from 82 left)" at bounding box center [435, 246] width 10 height 10
radio input "true"
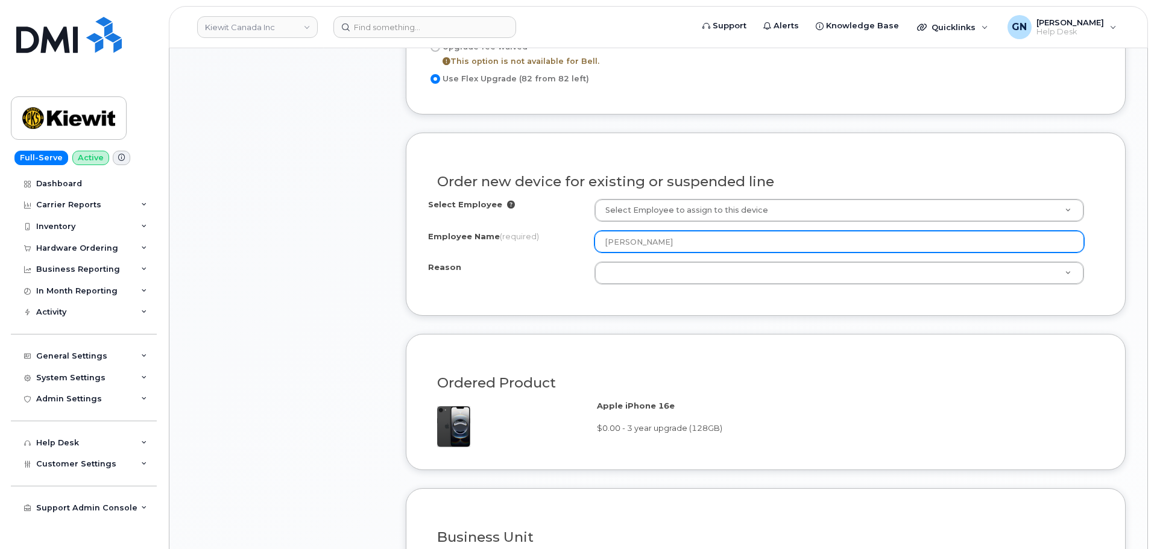
scroll to position [723, 0]
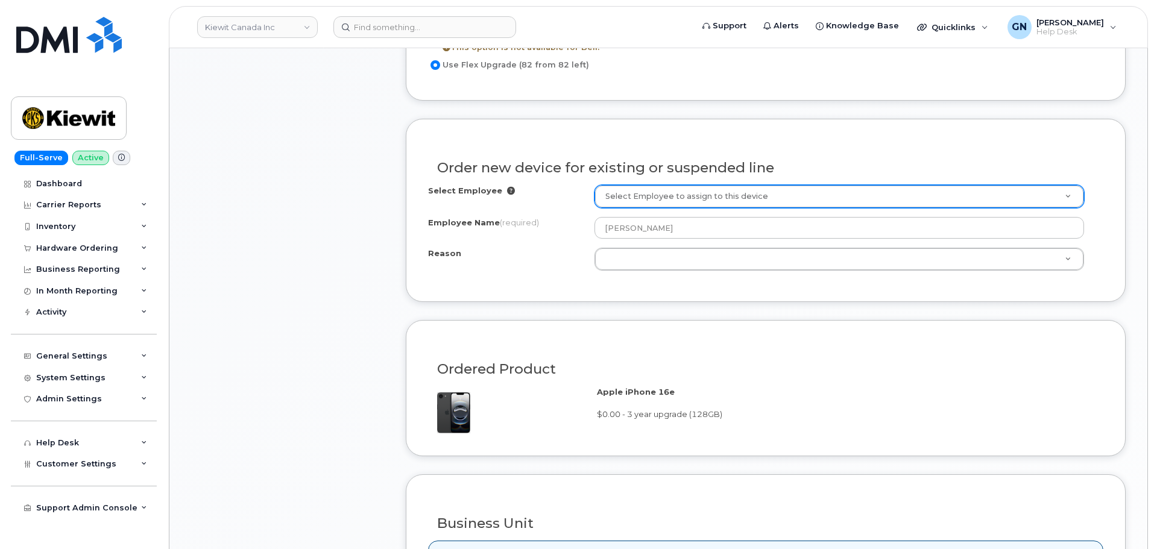
paste input "[PERSON_NAME]"
type input "[PERSON_NAME]"
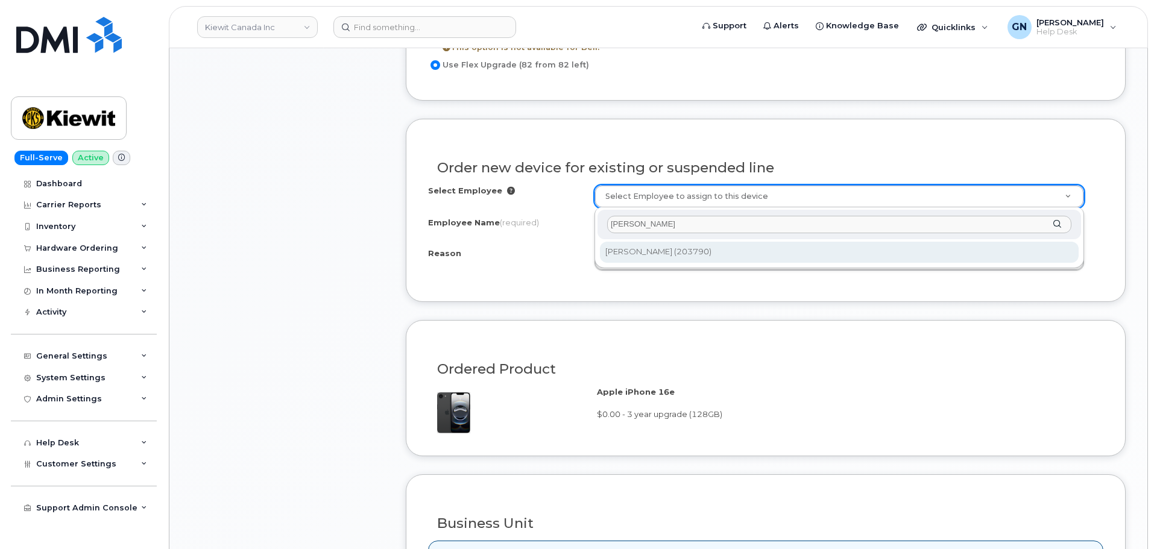
type input "[PERSON_NAME]"
type input "1067185"
select select
type input "106299.2142"
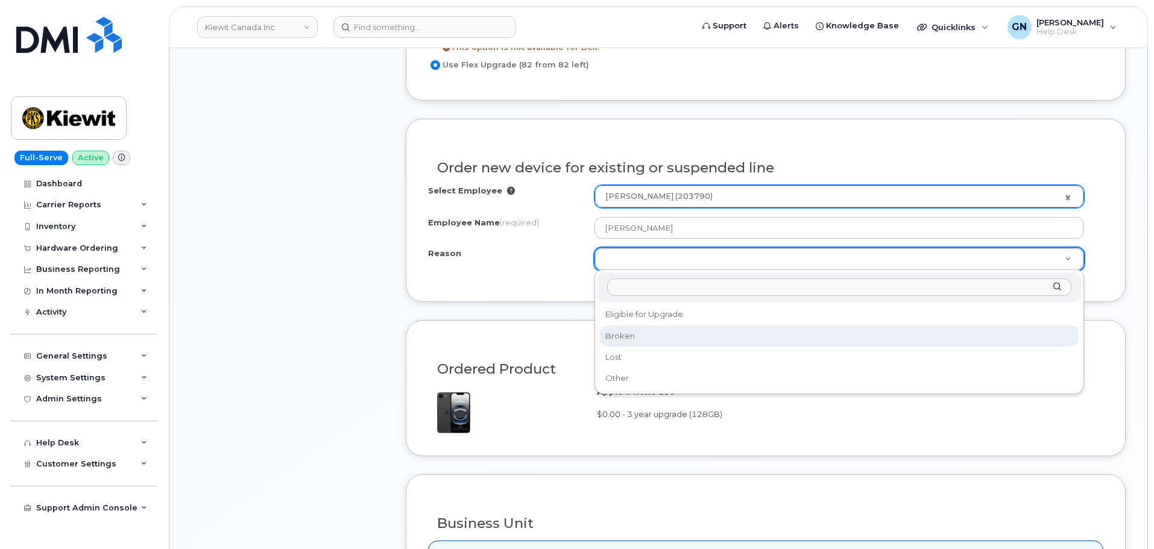
select select "broken"
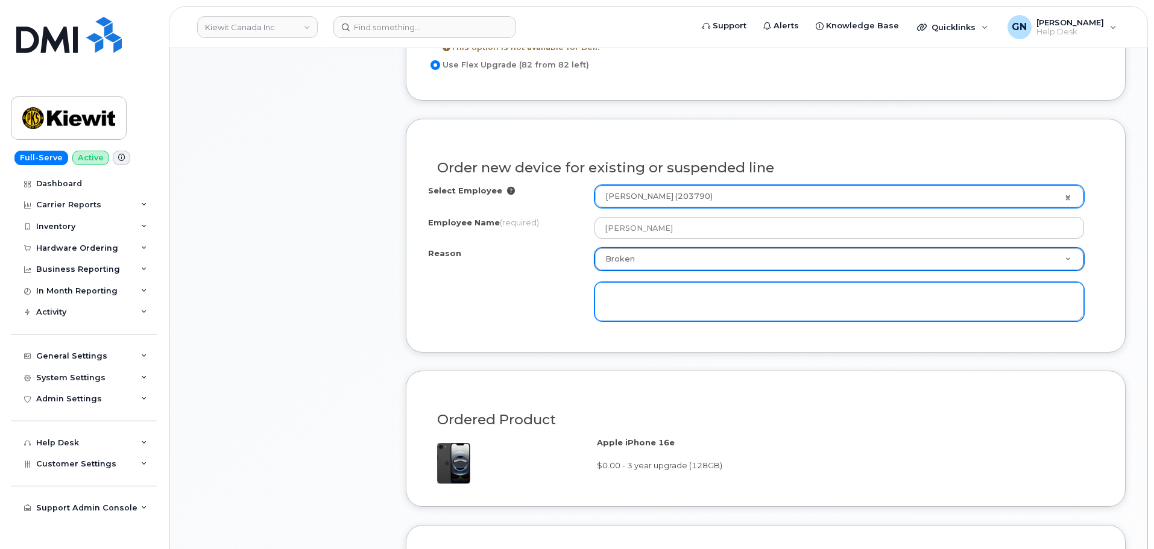
click at [655, 298] on textarea at bounding box center [838, 302] width 489 height 40
click at [725, 290] on textarea at bounding box center [838, 302] width 489 height 40
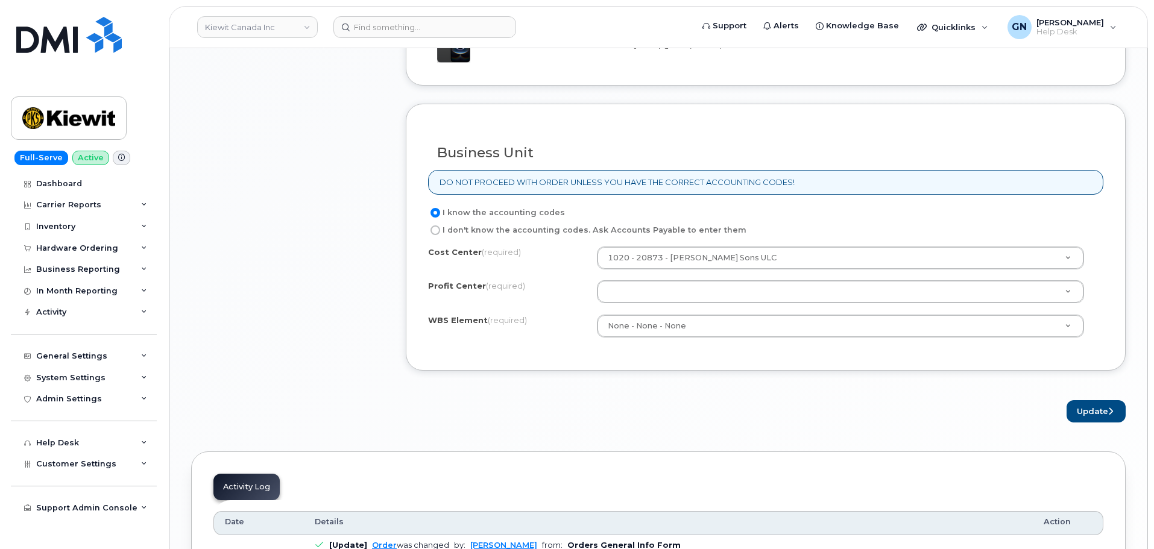
scroll to position [1145, 0]
type textarea "Damaged beyond repair"
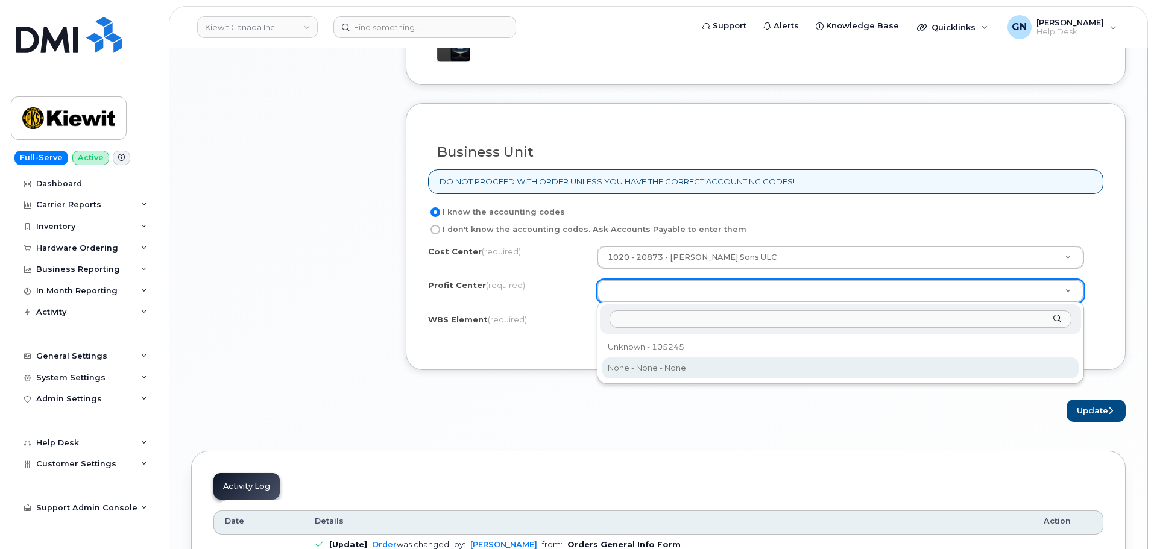
select select "None"
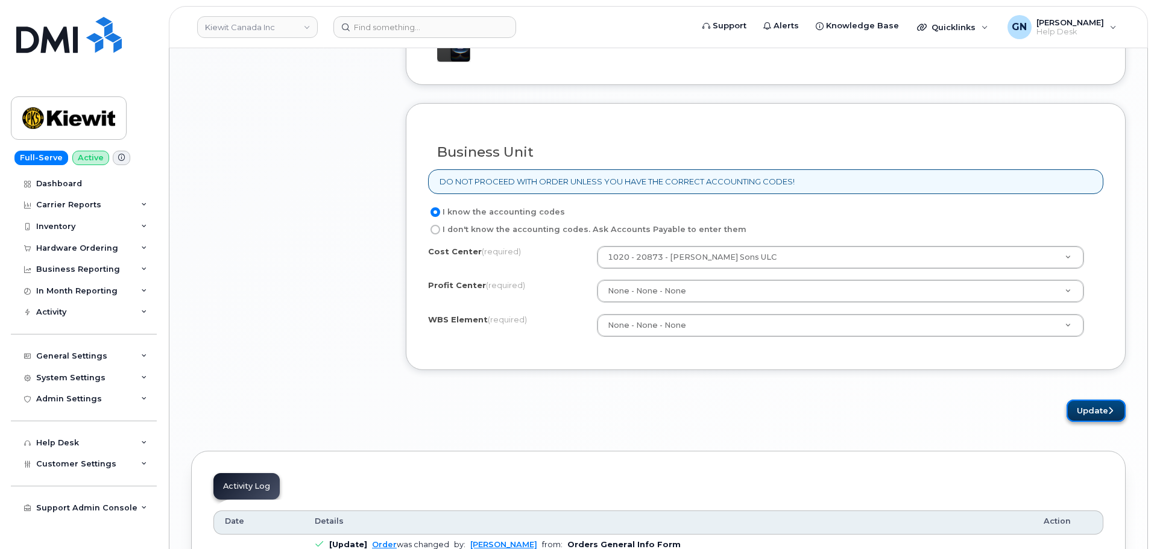
click at [1089, 417] on button "Update" at bounding box center [1095, 411] width 59 height 22
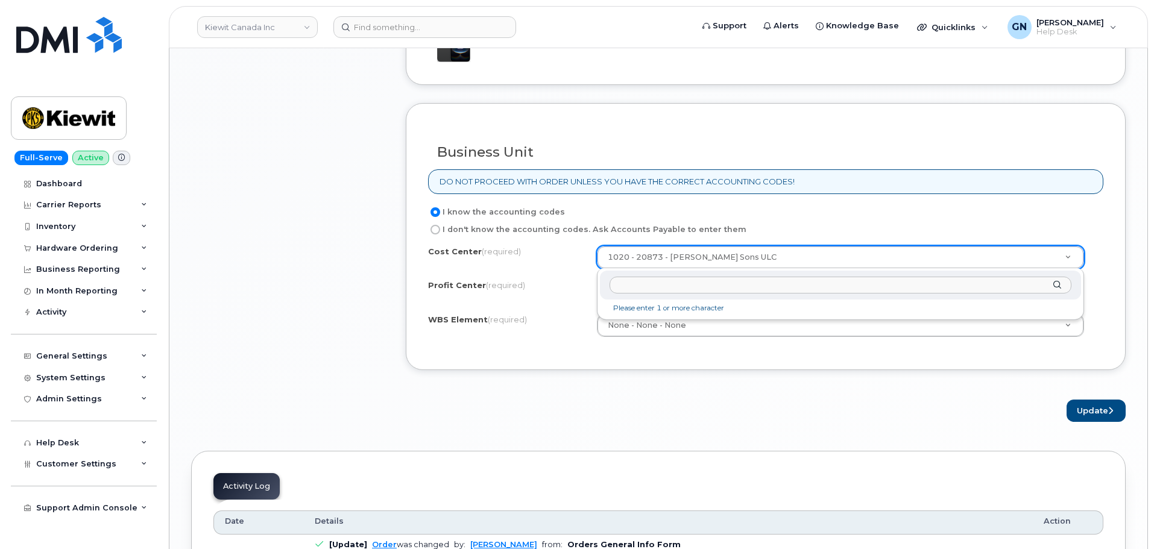
paste input "20873"
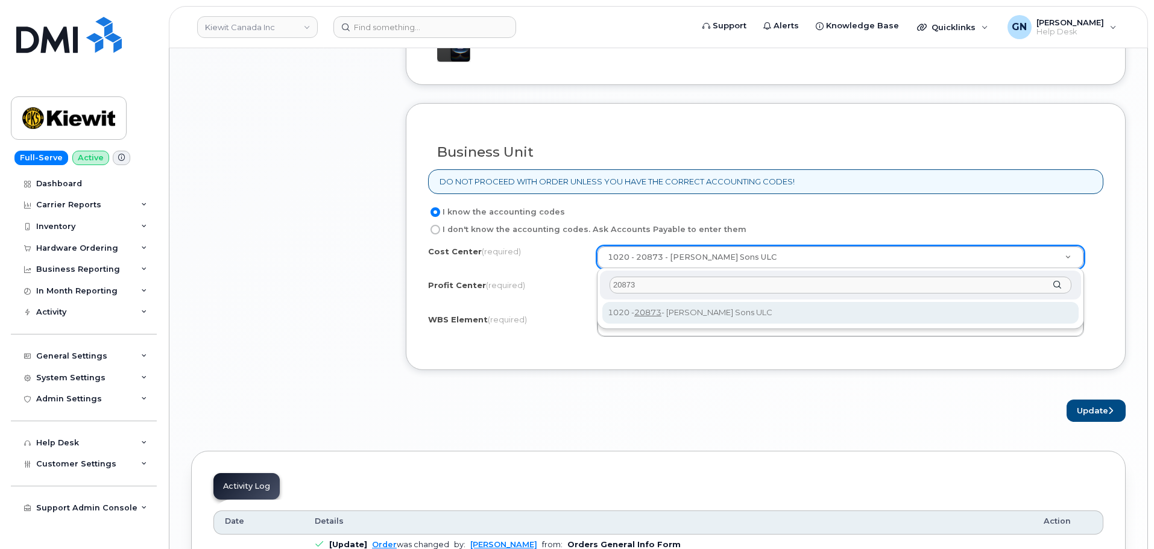
type input "20873"
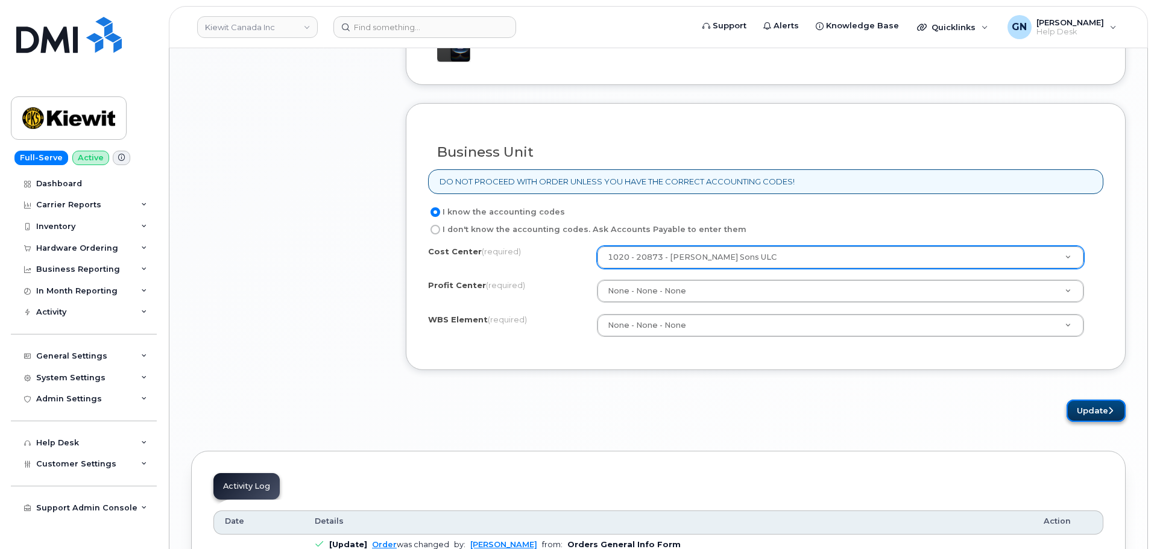
click at [1097, 408] on button "Update" at bounding box center [1095, 411] width 59 height 22
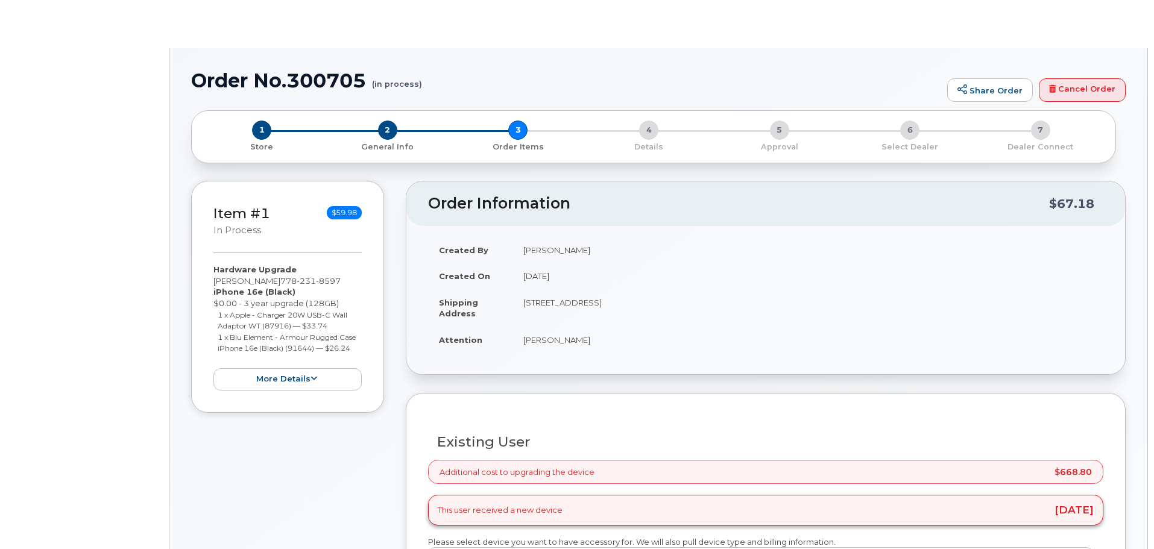
select select "broken"
radio input "true"
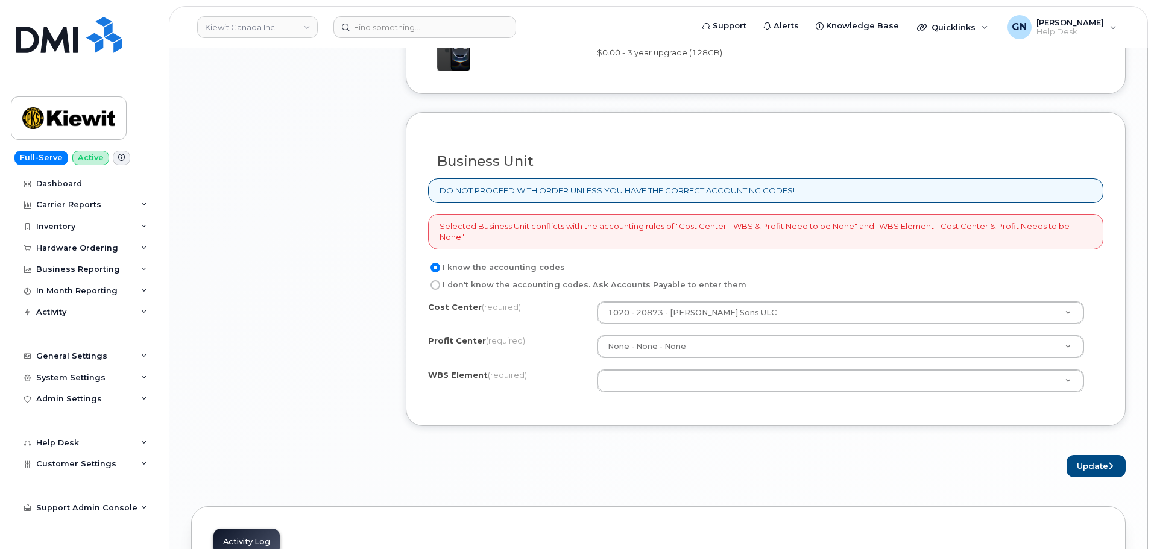
scroll to position [1206, 0]
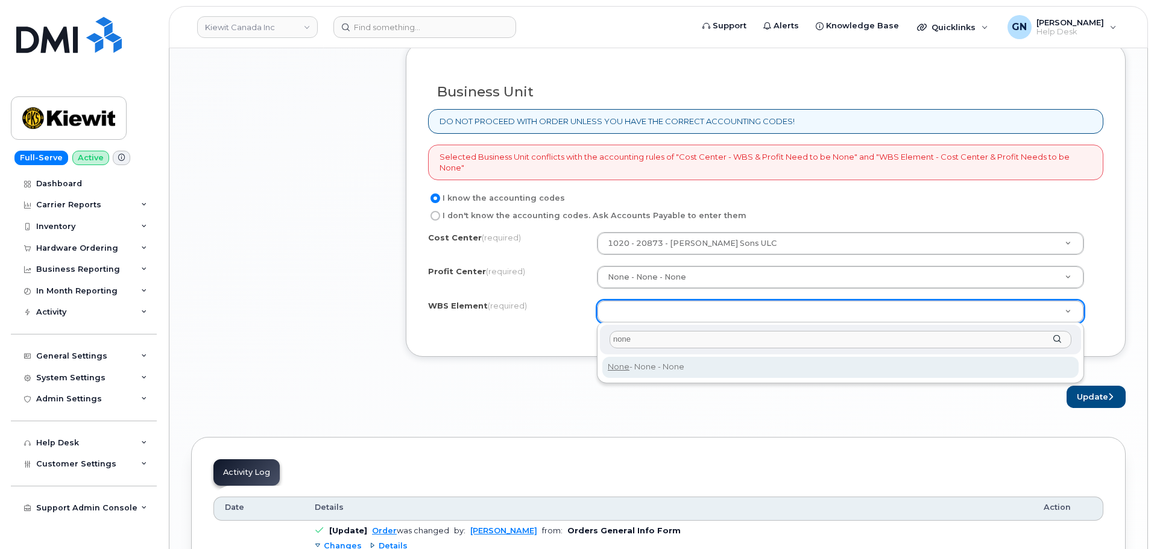
type input "none"
type input "None"
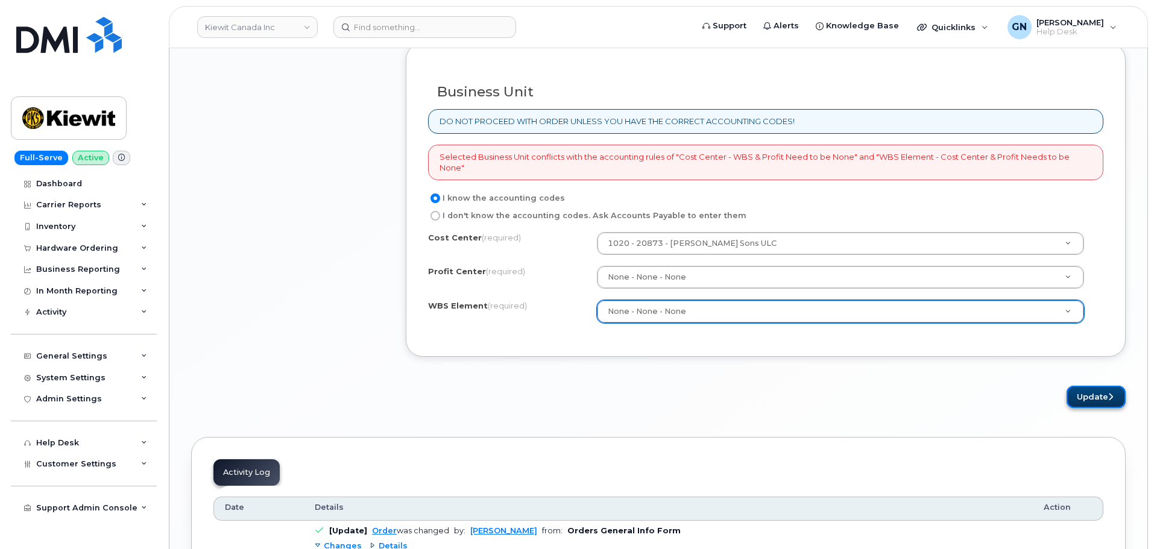
click at [1087, 400] on button "Update" at bounding box center [1095, 397] width 59 height 22
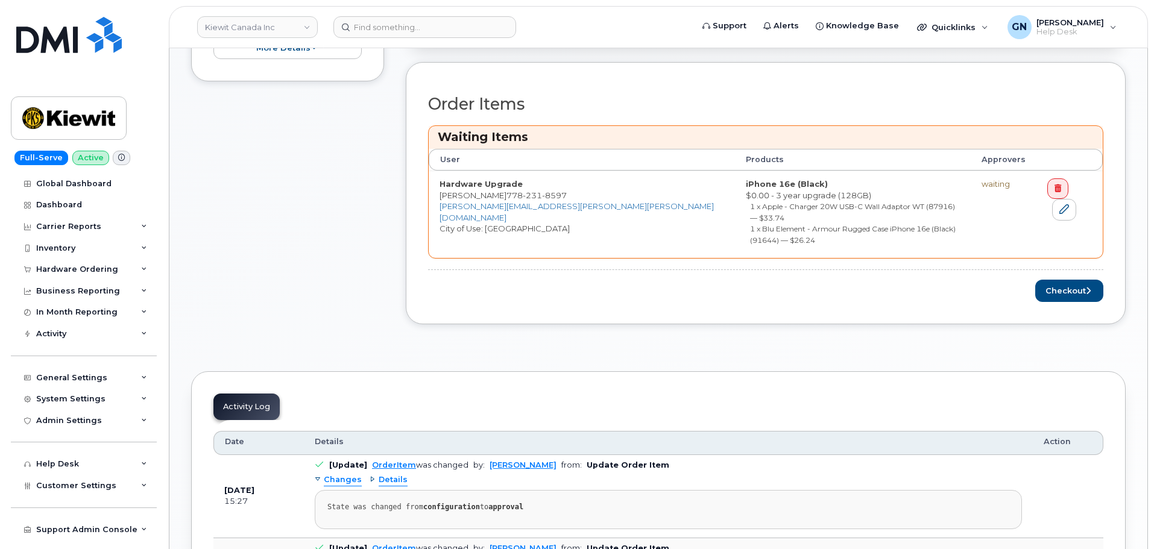
scroll to position [422, 0]
click at [1052, 278] on button "Checkout" at bounding box center [1069, 289] width 68 height 22
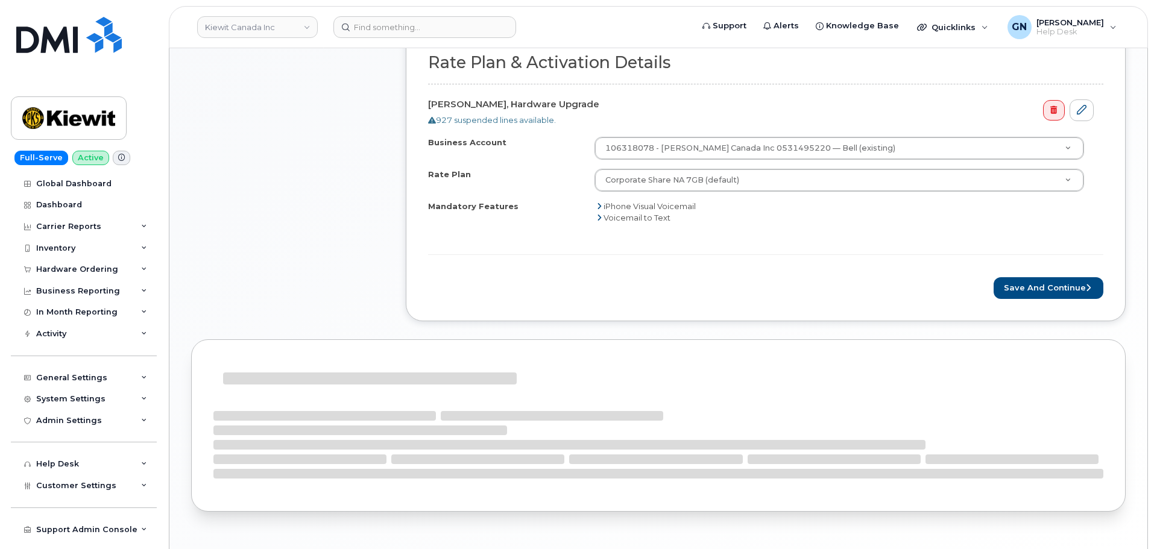
scroll to position [482, 0]
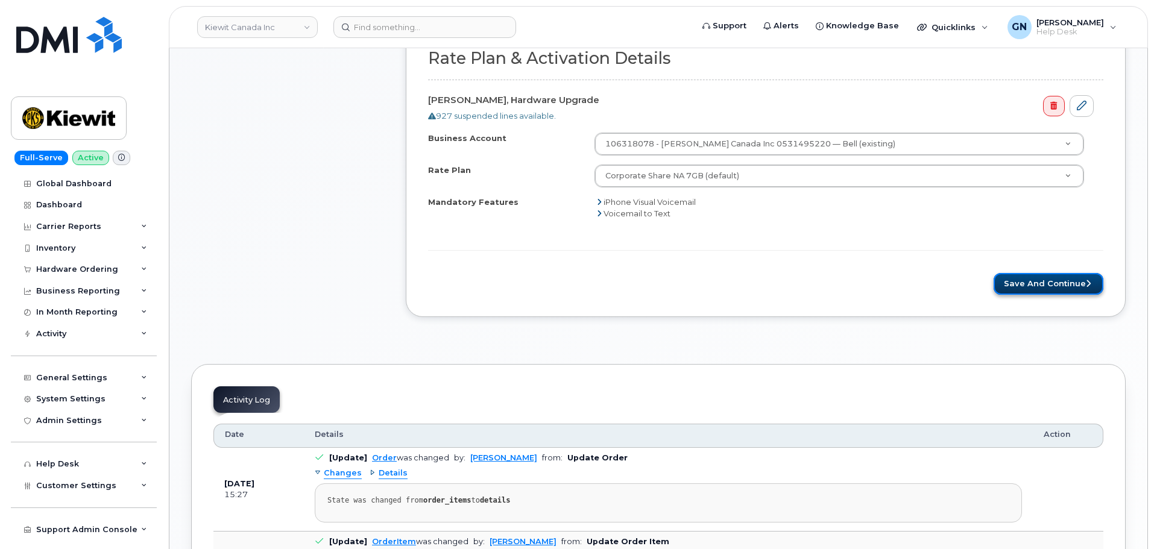
click at [1057, 281] on button "Save and Continue" at bounding box center [1048, 284] width 110 height 22
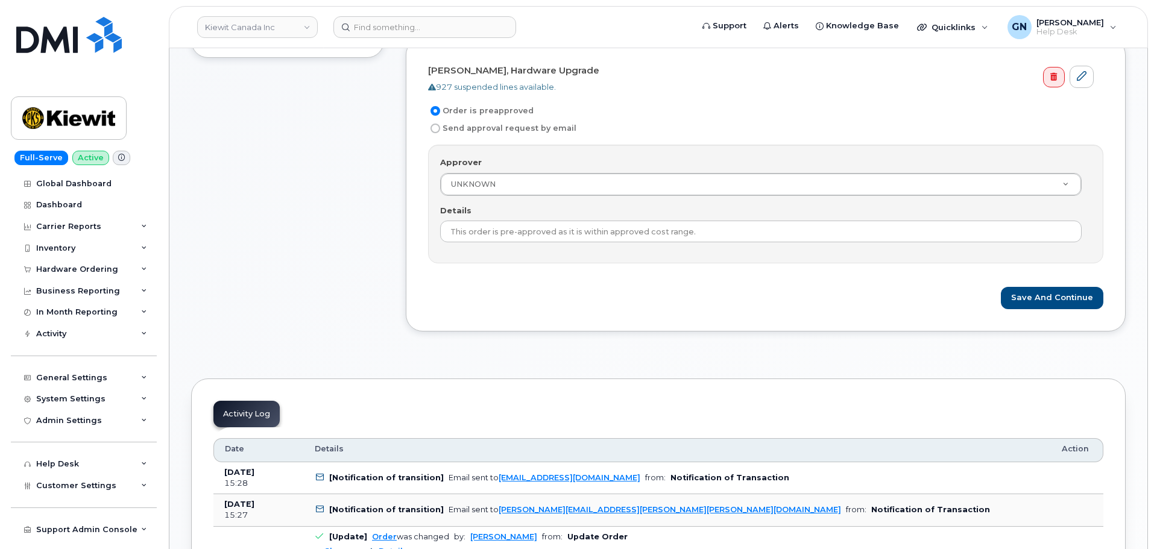
scroll to position [362, 0]
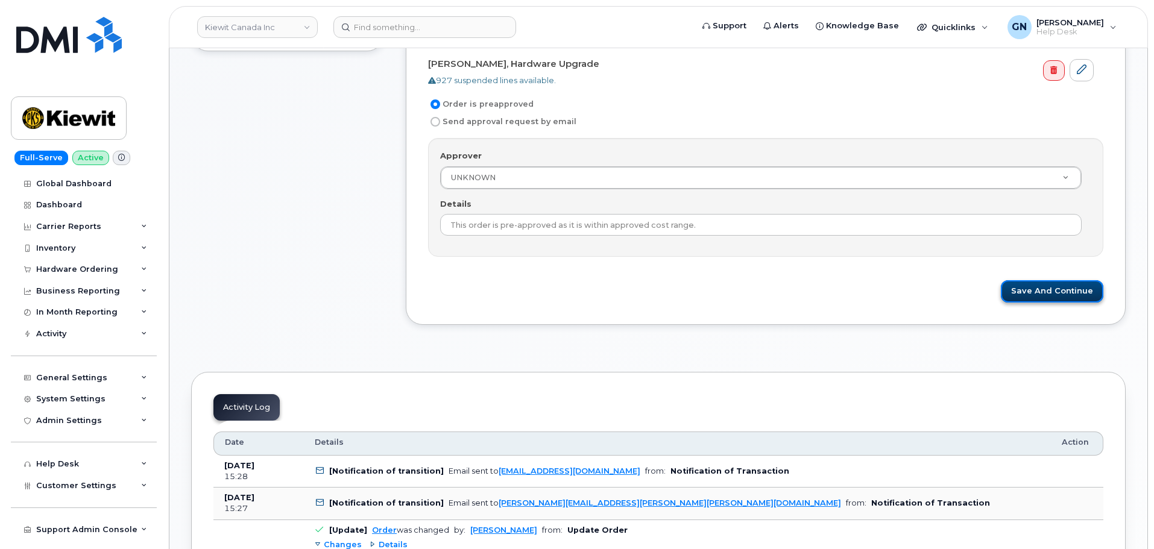
click at [1047, 295] on button "Save and Continue" at bounding box center [1052, 291] width 102 height 22
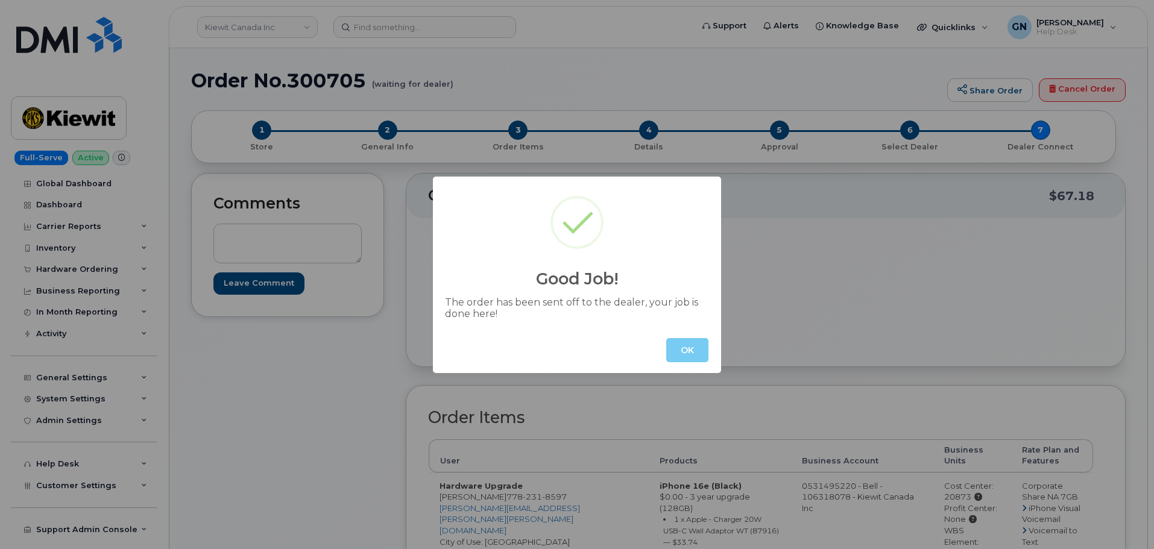
click at [686, 354] on button "OK" at bounding box center [687, 350] width 42 height 24
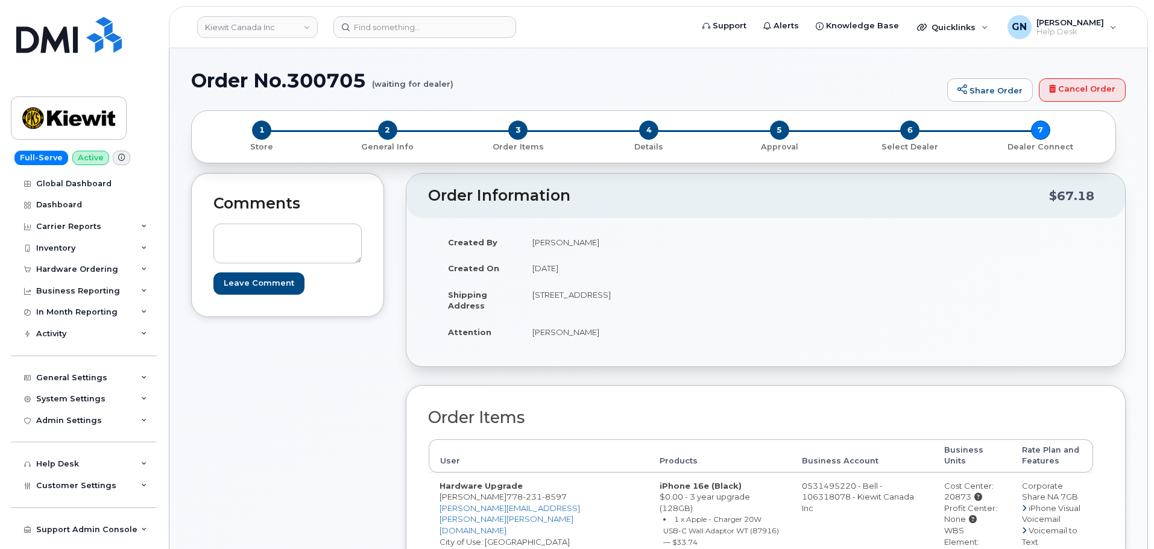
click at [213, 81] on h1 "Order No.300705 (waiting for dealer)" at bounding box center [566, 80] width 750 height 21
drag, startPoint x: 213, startPoint y: 81, endPoint x: 297, endPoint y: 86, distance: 83.3
click at [297, 86] on h1 "Order No.300705 (waiting for dealer)" at bounding box center [566, 80] width 750 height 21
copy h1 "Order No.300705"
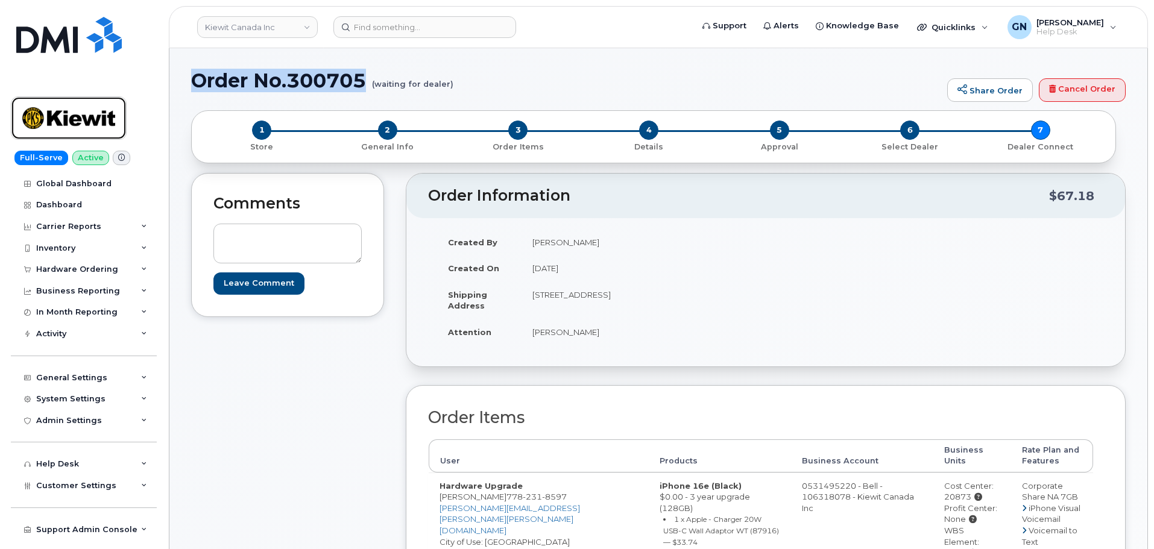
click at [104, 115] on img at bounding box center [68, 118] width 93 height 35
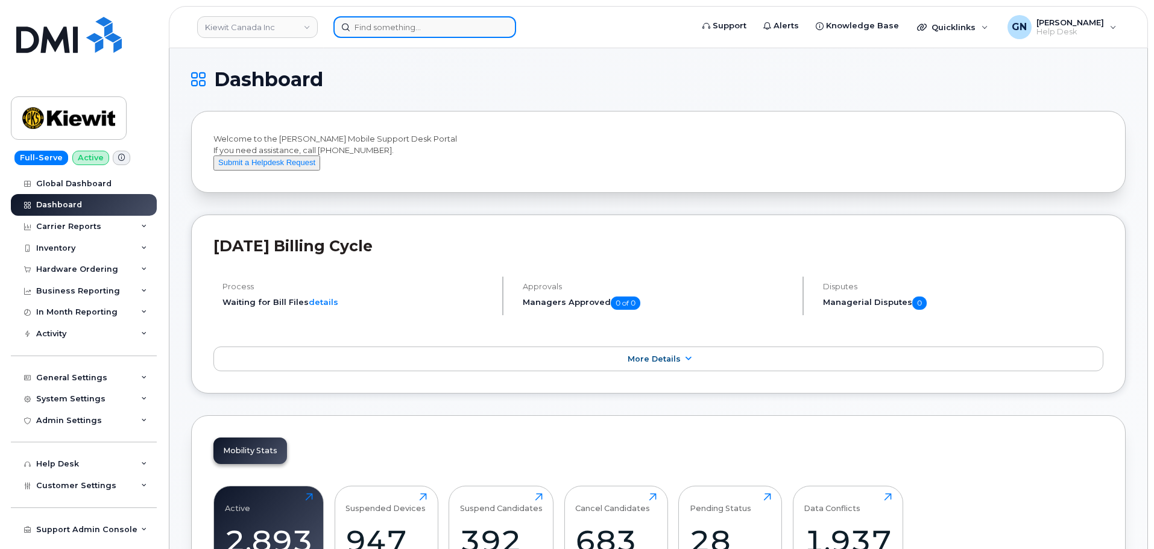
click at [386, 24] on input at bounding box center [424, 27] width 183 height 22
paste input "7782318597"
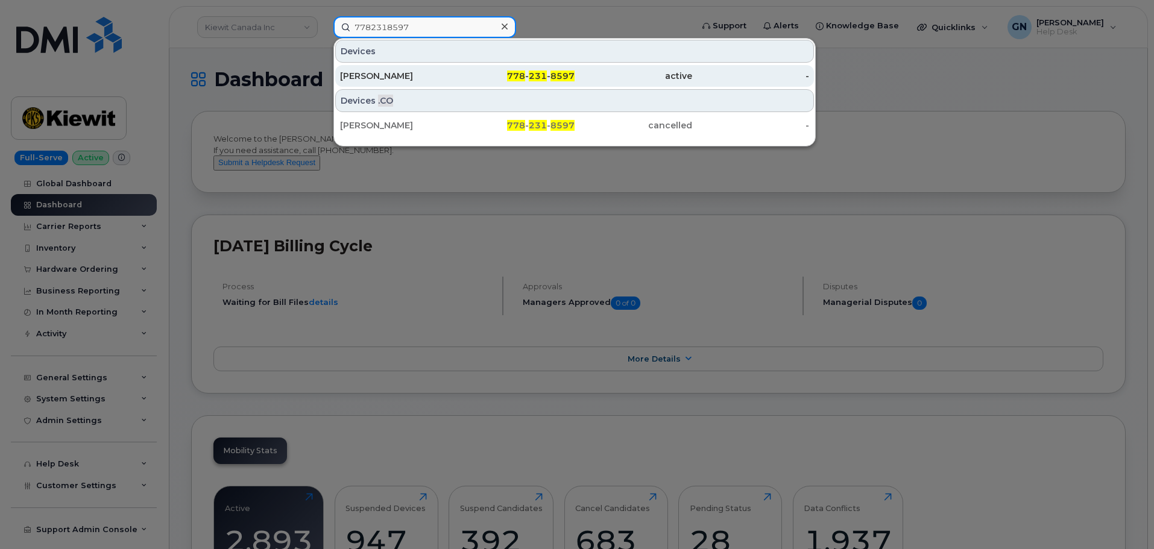
type input "7782318597"
click at [439, 80] on div "Ashley Smidt" at bounding box center [399, 76] width 118 height 12
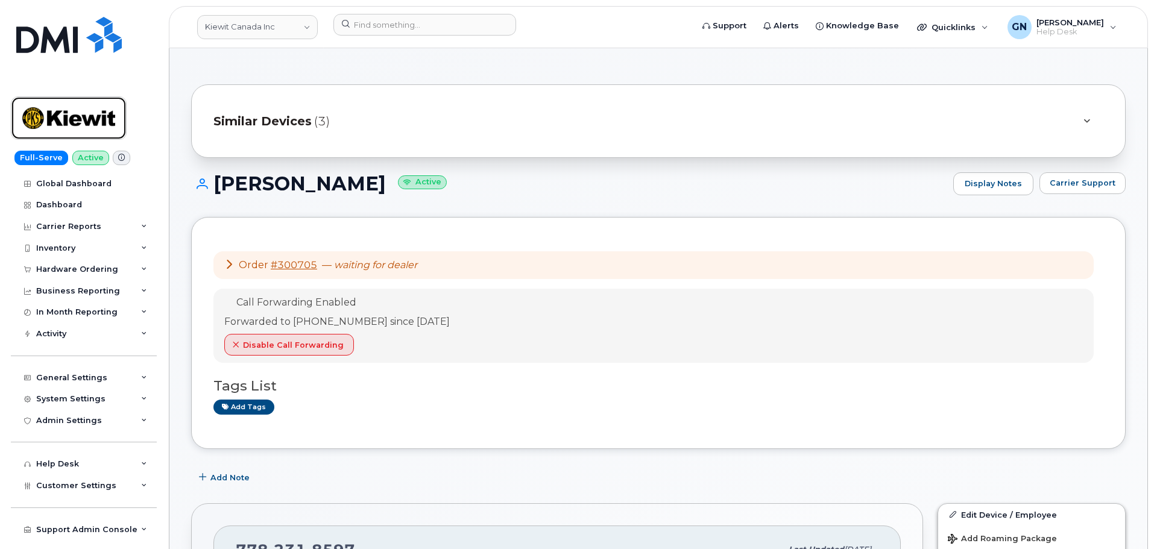
drag, startPoint x: 68, startPoint y: 124, endPoint x: 82, endPoint y: 169, distance: 47.5
click at [68, 122] on img at bounding box center [68, 118] width 93 height 35
